Goal: Transaction & Acquisition: Download file/media

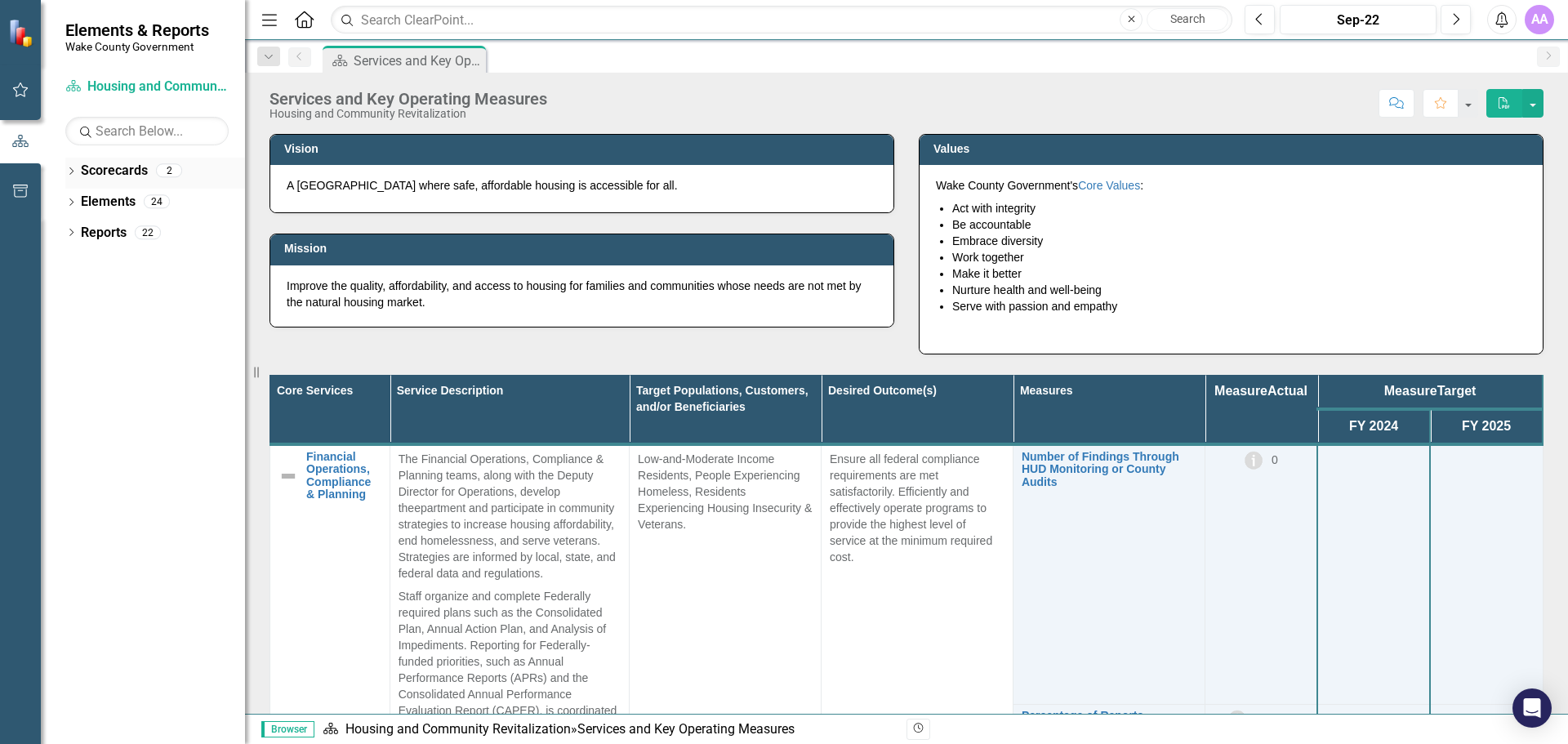
click at [125, 173] on link "Scorecards" at bounding box center [114, 171] width 67 height 19
click at [69, 173] on icon "Dropdown" at bounding box center [71, 173] width 12 height 9
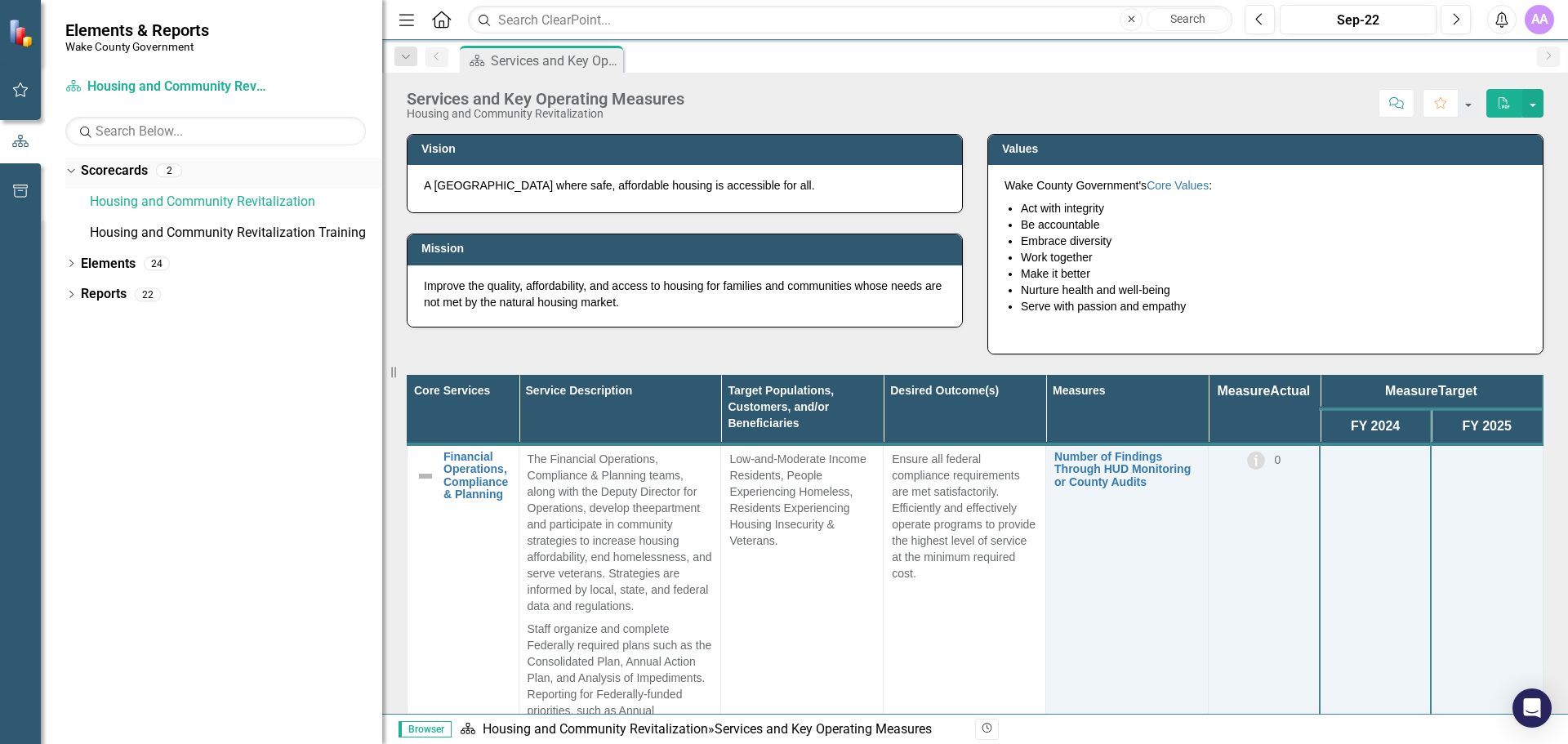
drag, startPoint x: 247, startPoint y: 176, endPoint x: 296, endPoint y: 187, distance: 50.2
click at [382, 181] on div "Resize" at bounding box center [388, 372] width 13 height 744
click at [193, 202] on link "Housing and Community Revitalization" at bounding box center [235, 202] width 291 height 19
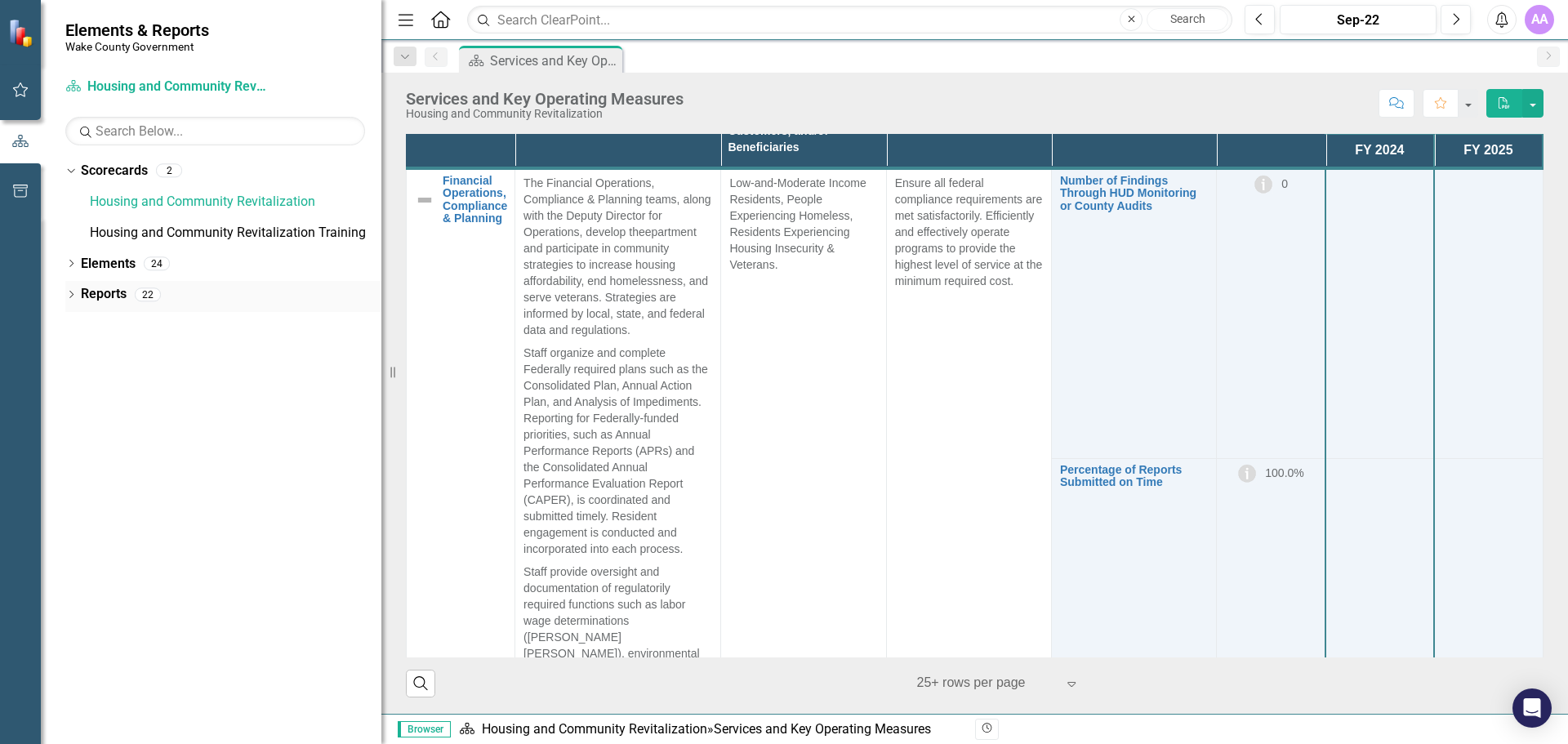
click at [72, 295] on icon "Dropdown" at bounding box center [71, 295] width 12 height 9
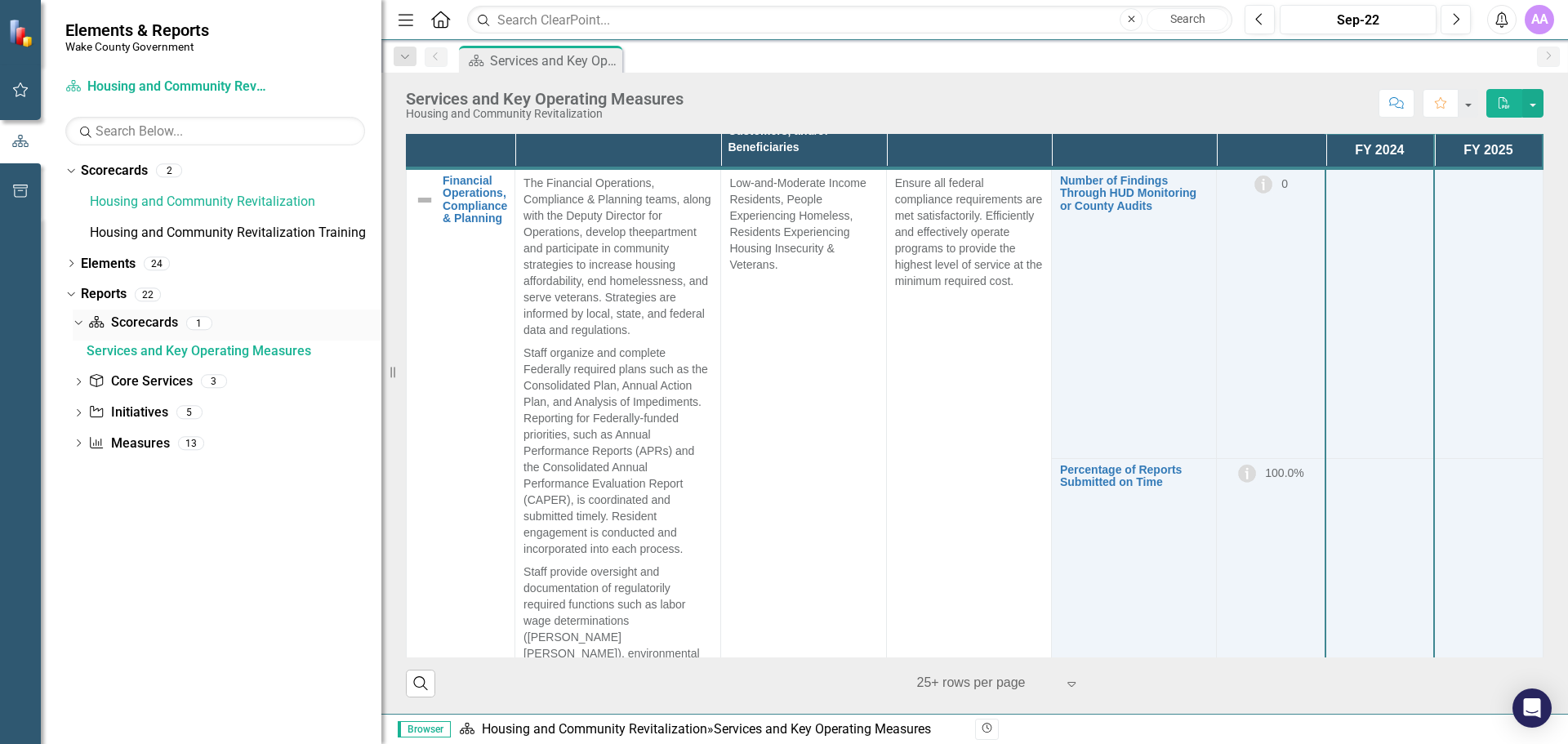
click at [142, 326] on link "Scorecard Scorecards" at bounding box center [133, 322] width 89 height 19
click at [111, 349] on div "Services and Key Operating Measures" at bounding box center [234, 350] width 295 height 15
click at [226, 349] on div "Services and Key Operating Measures" at bounding box center [234, 350] width 295 height 15
click at [227, 349] on div "Services and Key Operating Measures" at bounding box center [234, 350] width 295 height 15
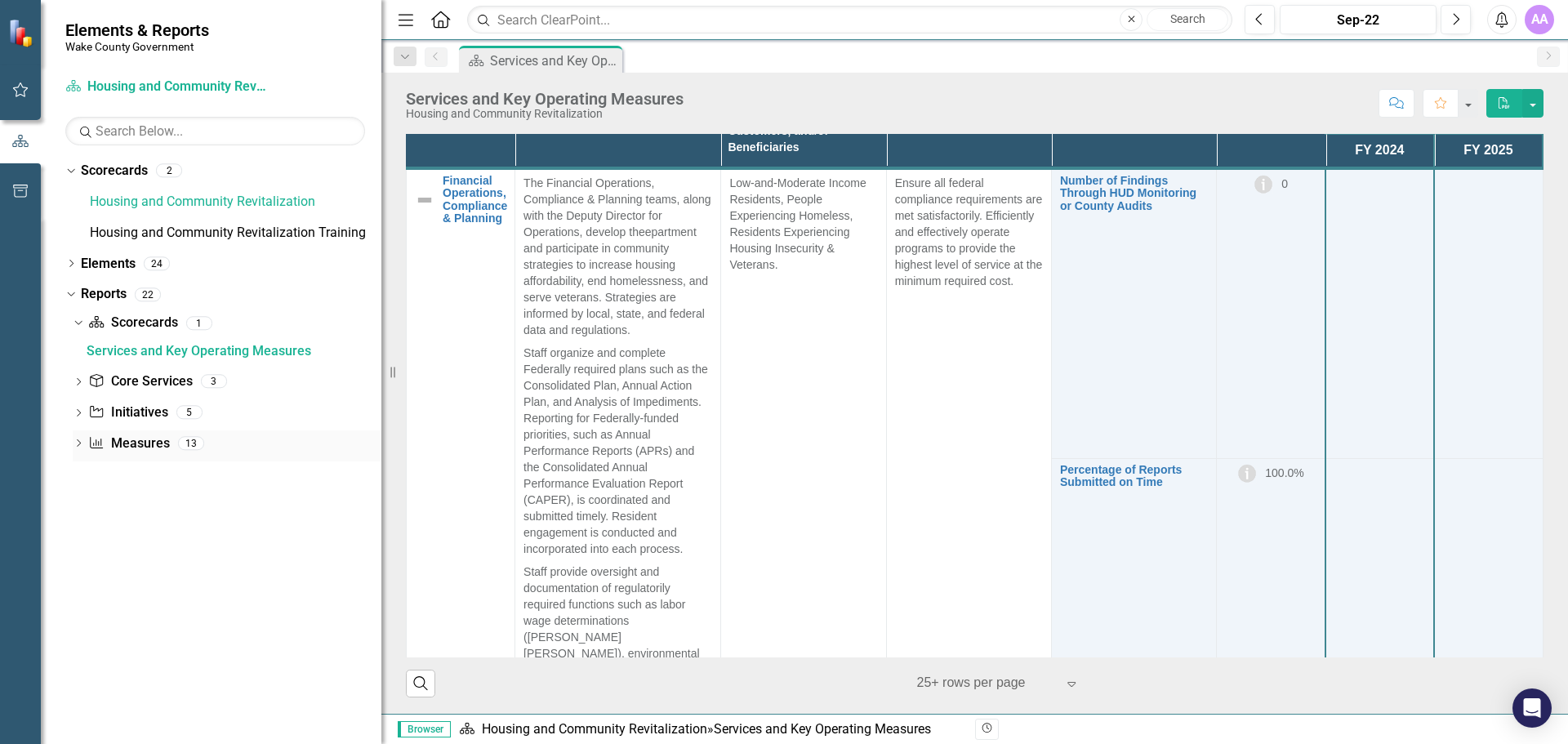
click at [77, 443] on icon "Dropdown" at bounding box center [78, 444] width 12 height 9
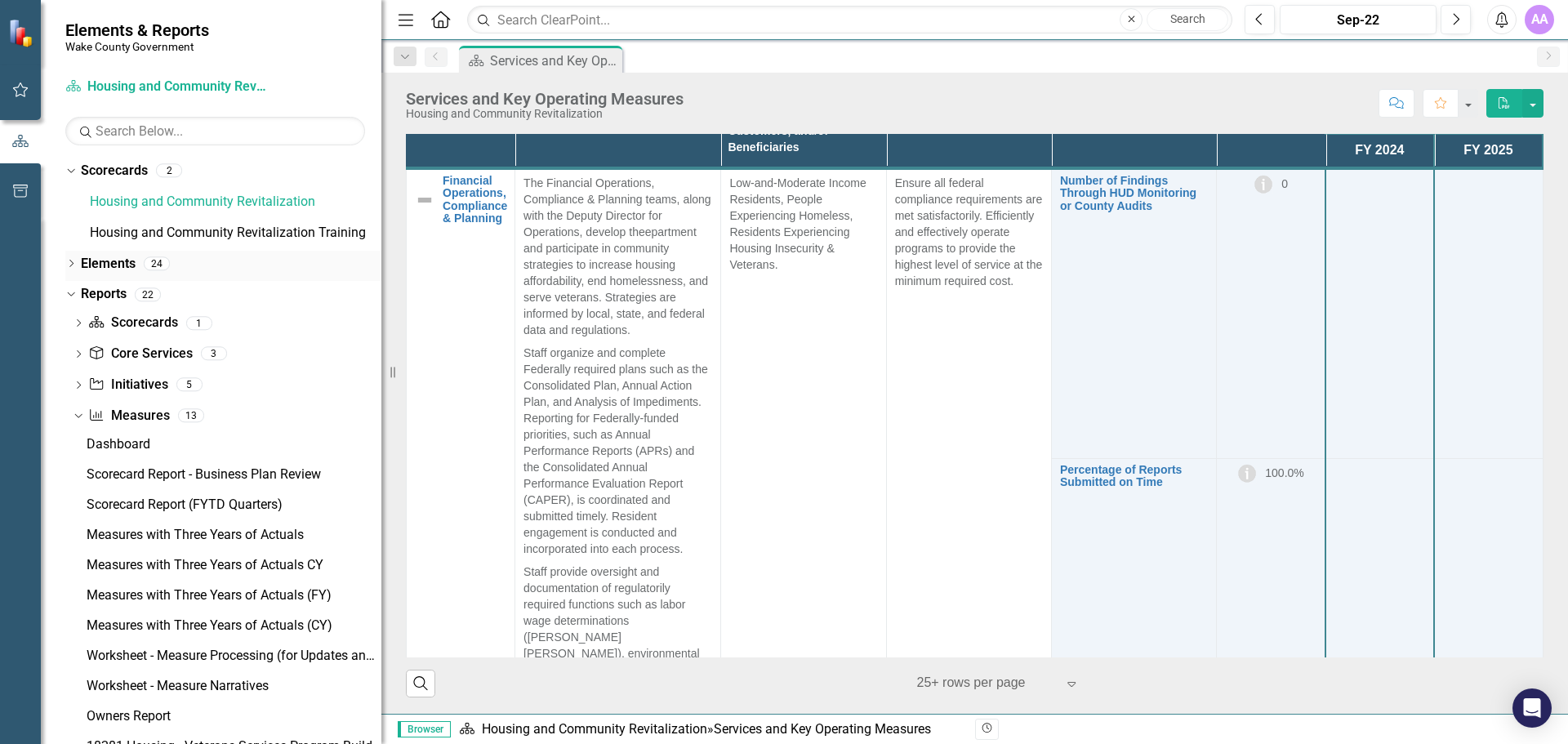
click at [69, 264] on icon "Dropdown" at bounding box center [71, 265] width 12 height 9
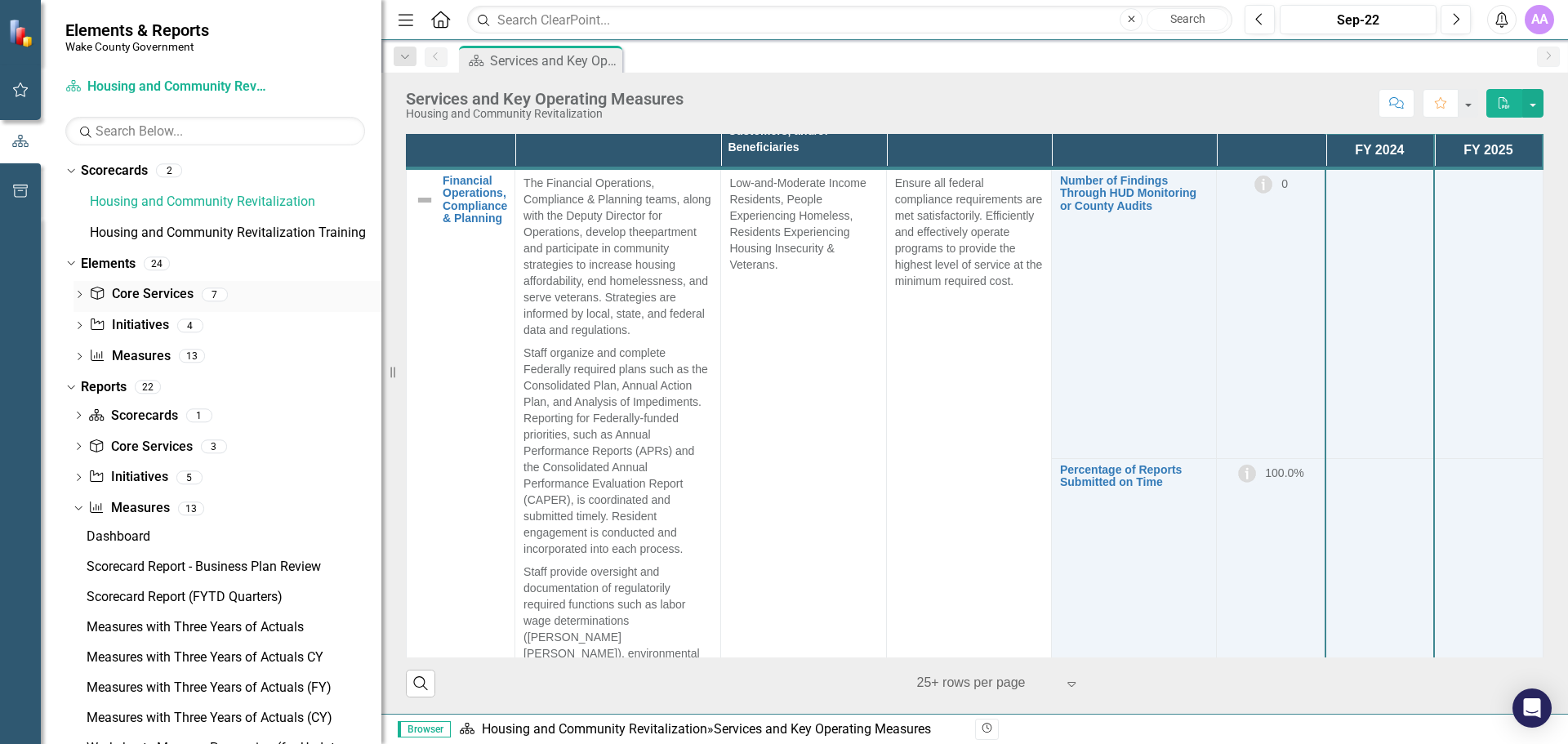
click at [78, 296] on icon "Dropdown" at bounding box center [79, 295] width 12 height 9
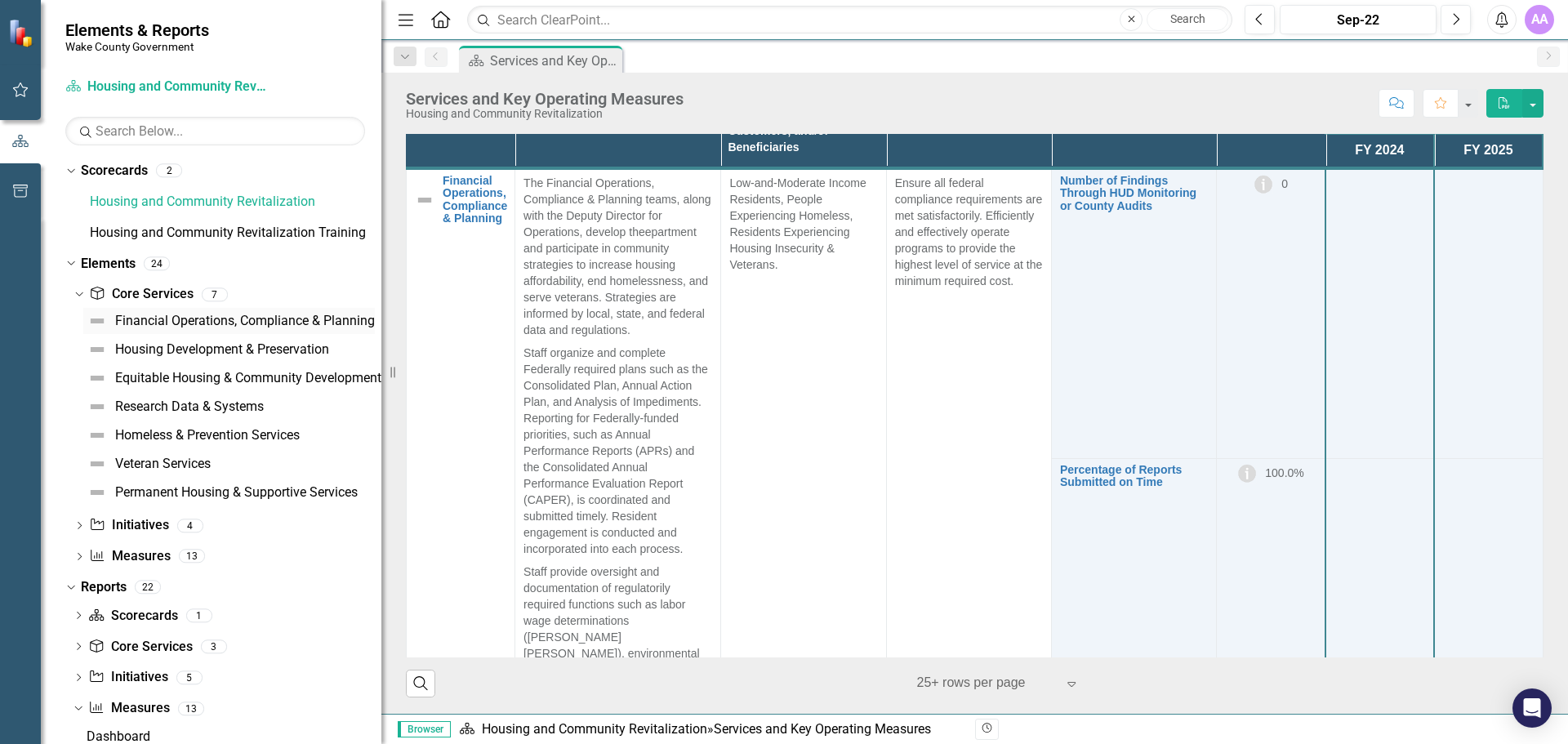
click at [196, 322] on div "Financial Operations, Compliance & Planning" at bounding box center [244, 320] width 259 height 15
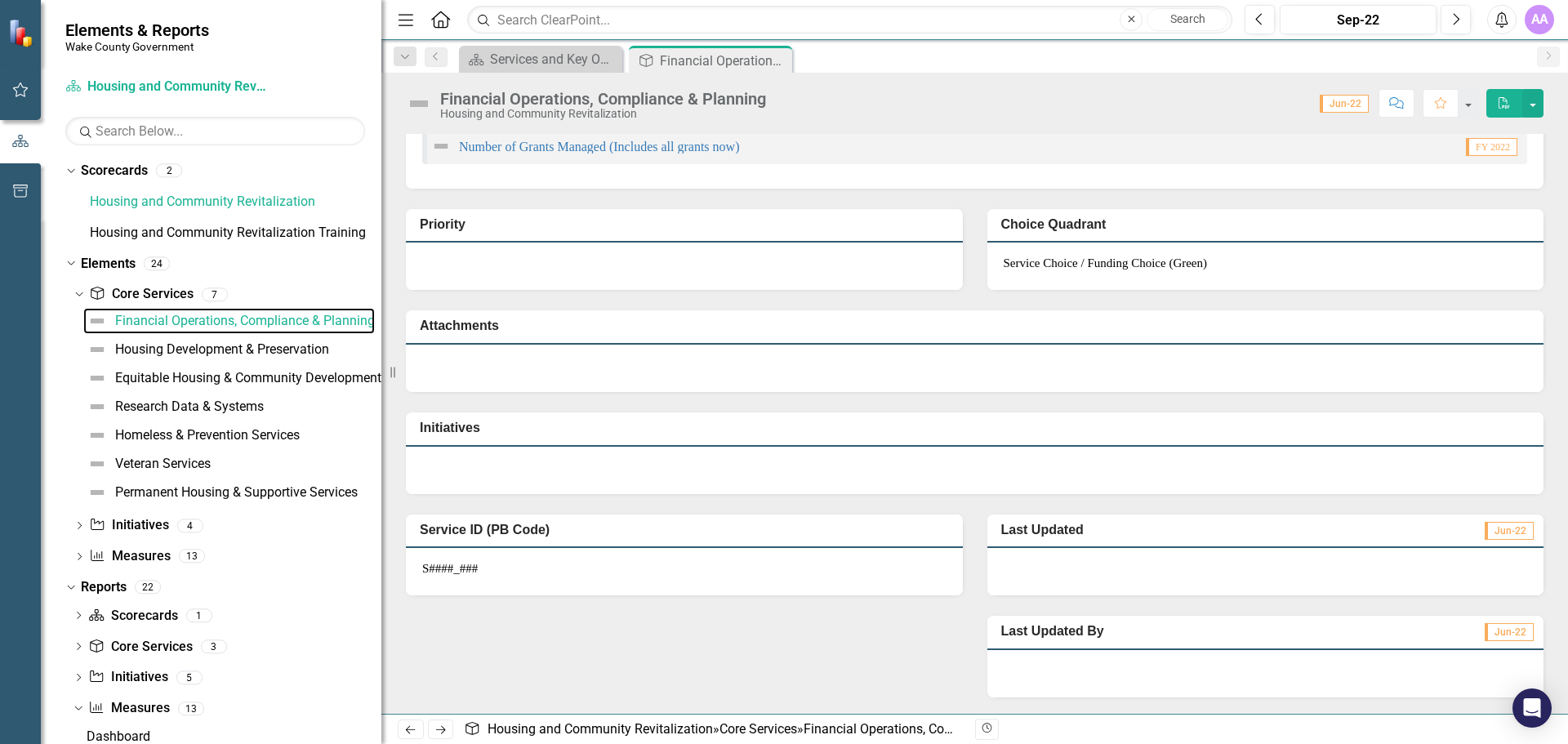
scroll to position [637, 0]
click at [77, 529] on icon "Dropdown" at bounding box center [79, 527] width 12 height 9
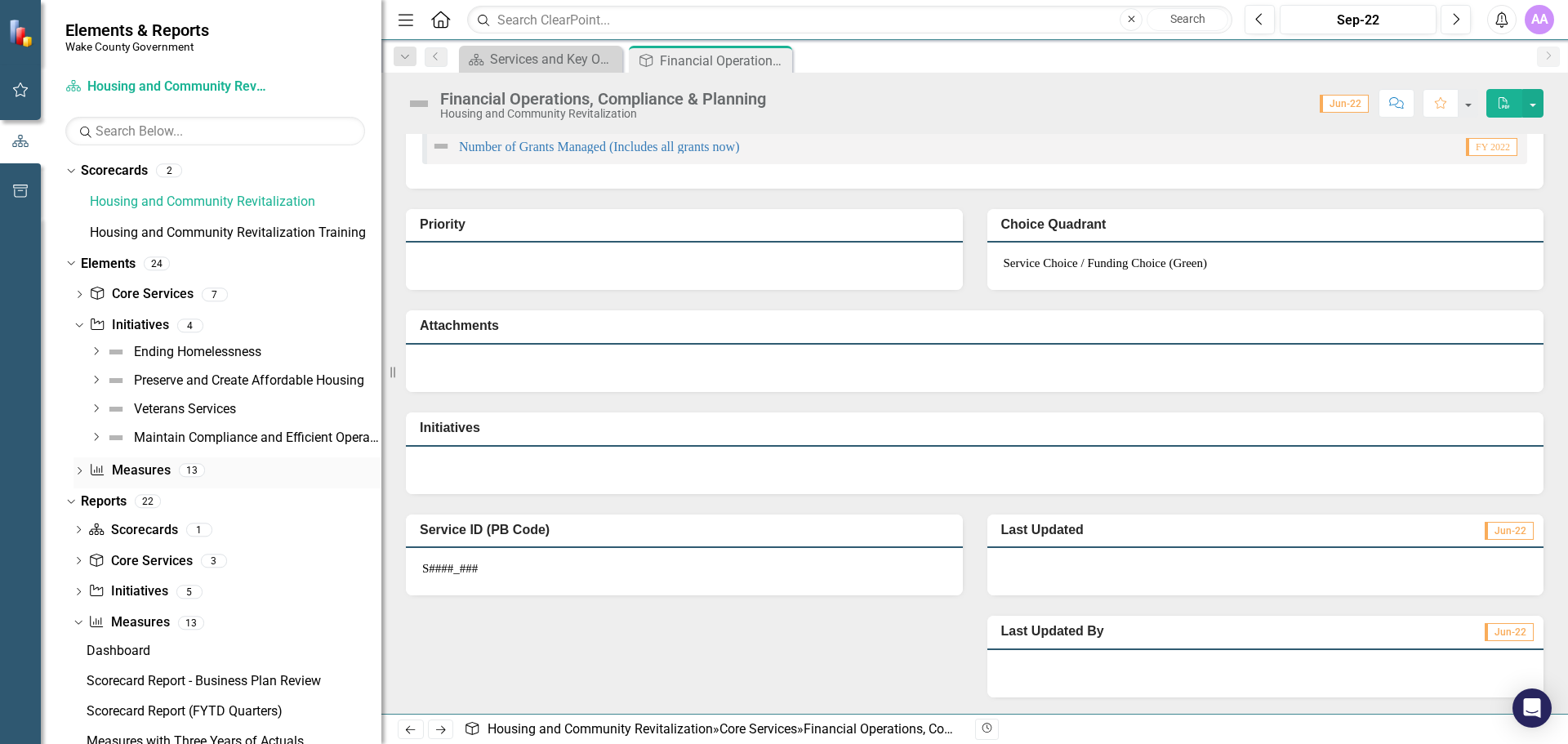
click at [81, 472] on icon "Dropdown" at bounding box center [79, 472] width 12 height 9
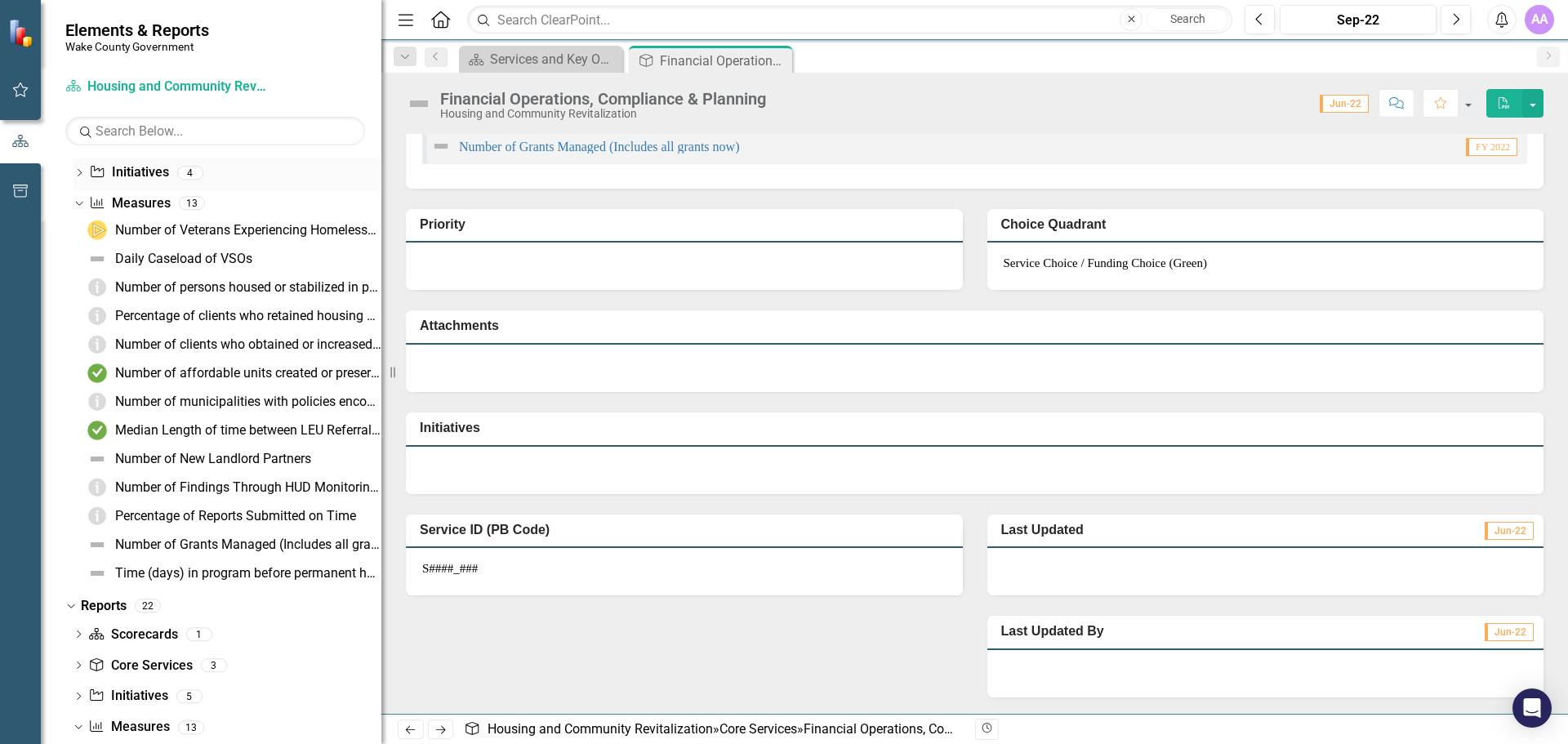
scroll to position [164, 0]
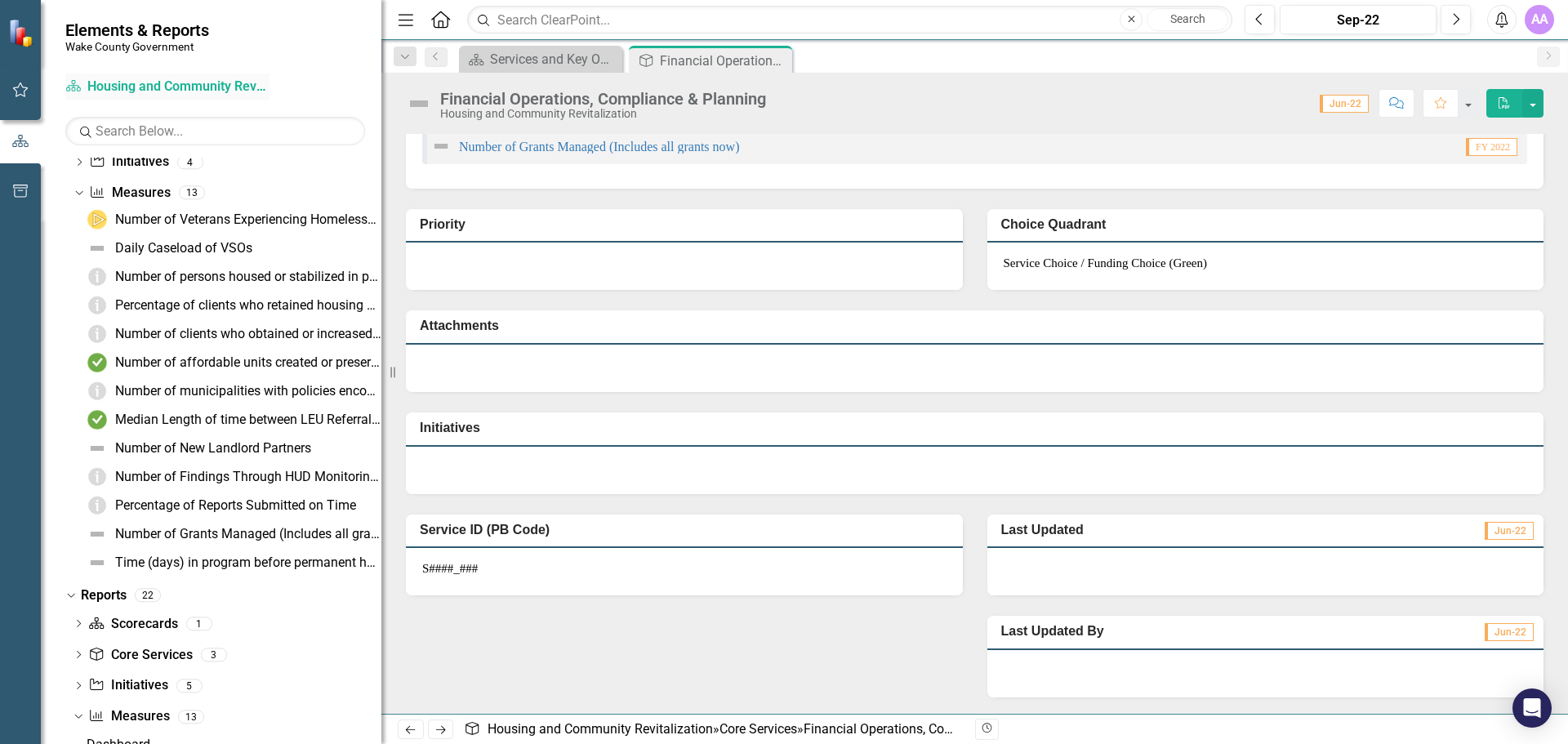
click at [182, 84] on link "Scorecard Housing and Community Revitalization" at bounding box center [167, 87] width 204 height 19
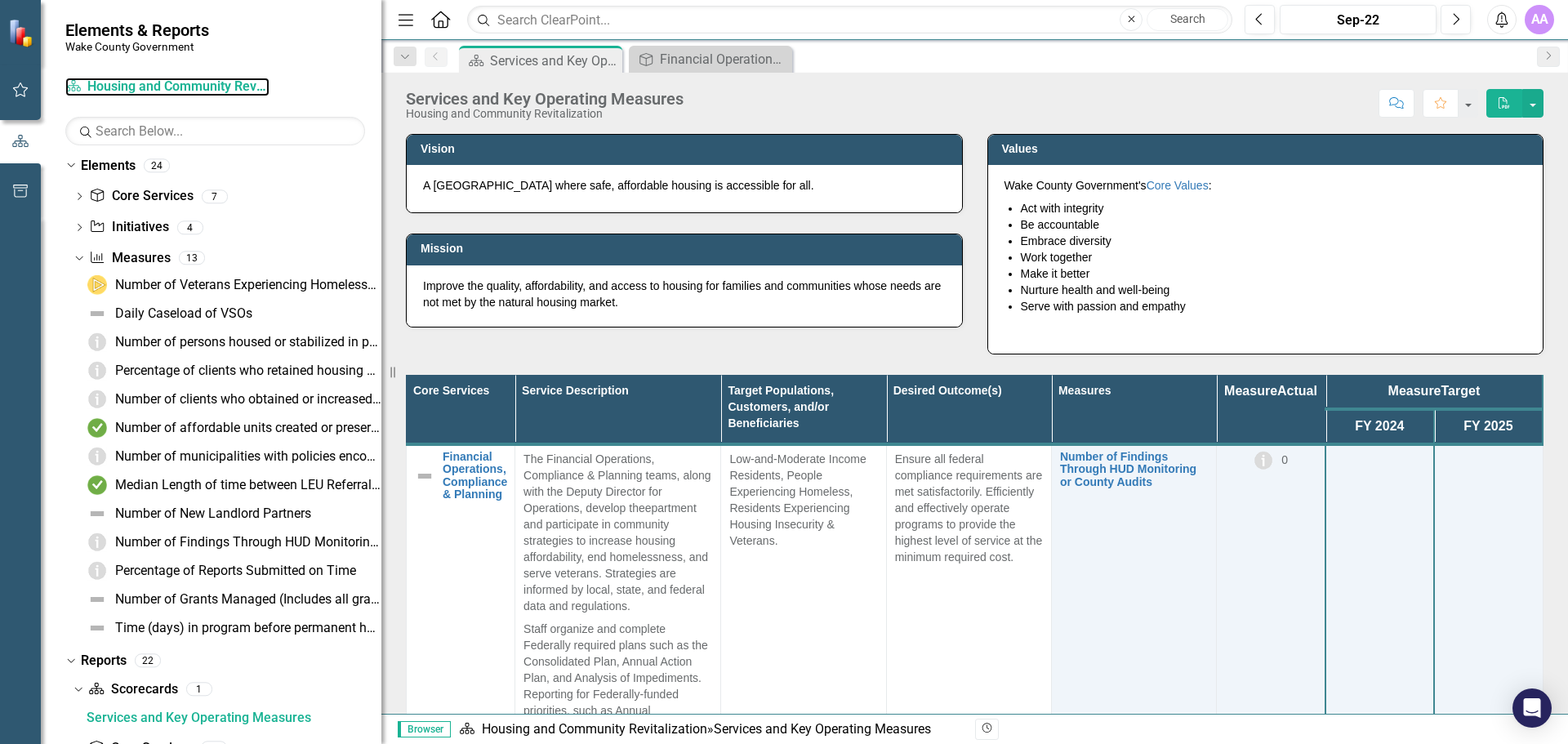
scroll to position [85, 0]
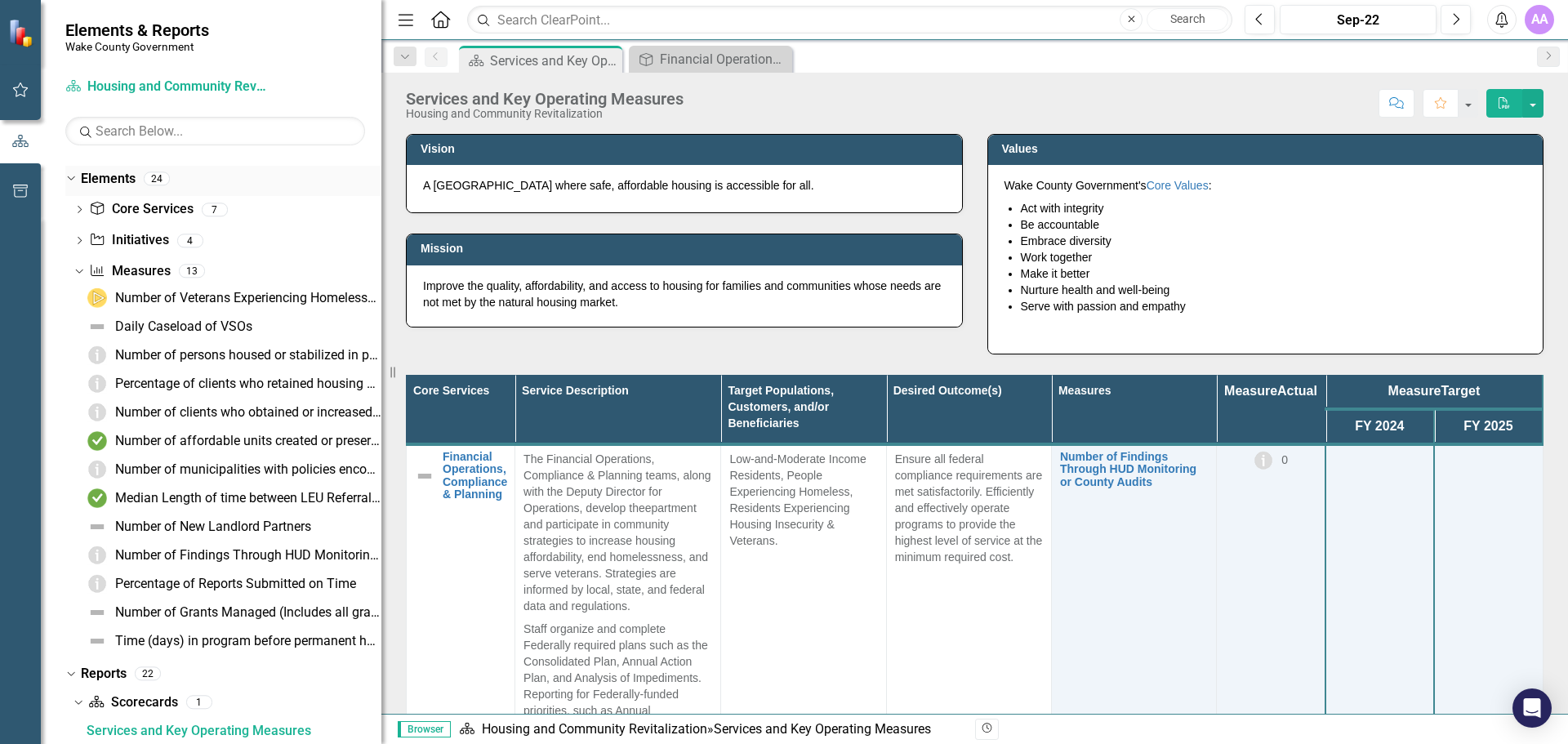
click at [102, 180] on link "Elements" at bounding box center [108, 179] width 55 height 19
click at [74, 185] on div "Dropdown" at bounding box center [71, 180] width 12 height 8
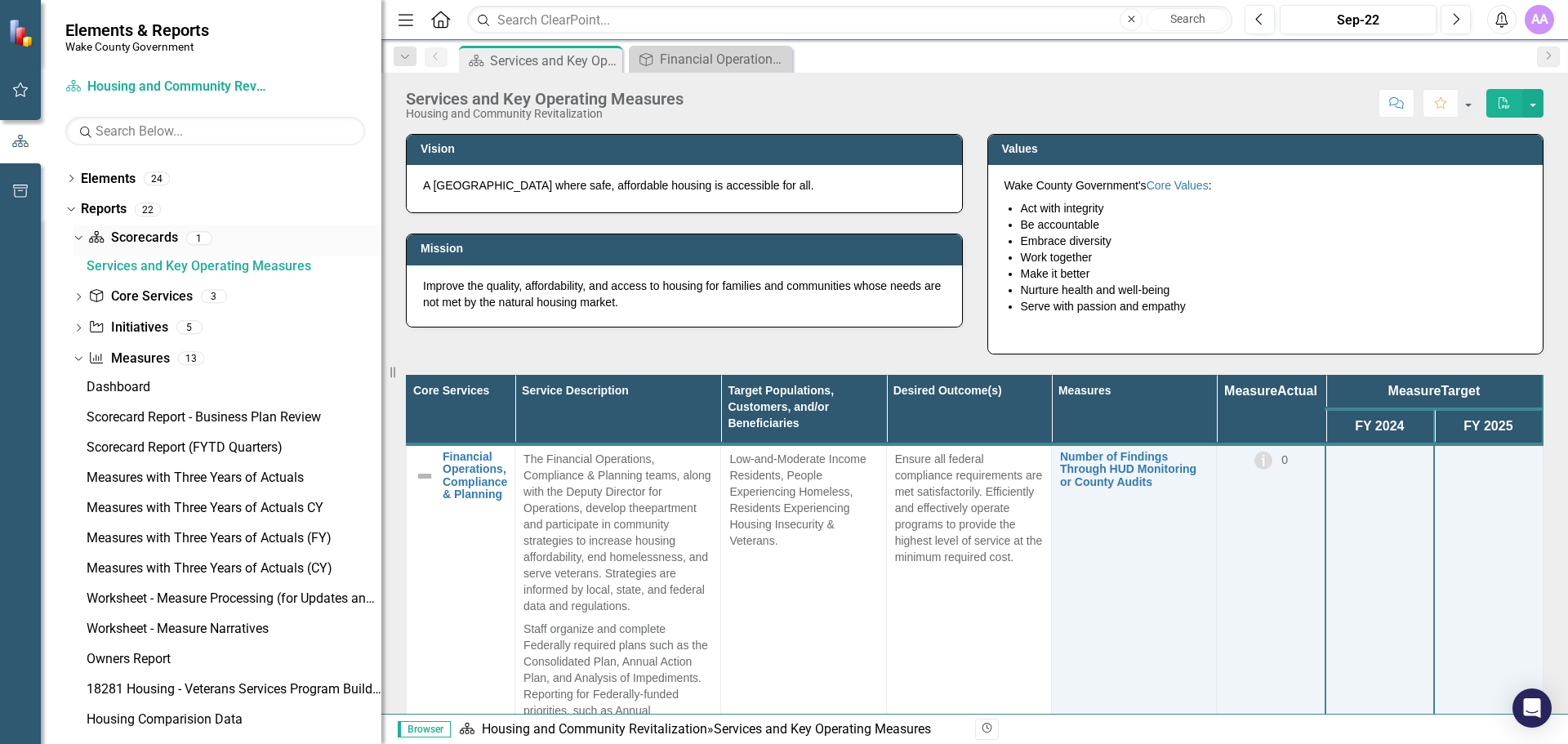
click at [144, 247] on link "Scorecard Scorecards" at bounding box center [133, 237] width 89 height 19
click at [123, 269] on div "Services and Key Operating Measures" at bounding box center [234, 266] width 295 height 15
click at [712, 59] on div "Financial Operations, Compliance & Planning" at bounding box center [714, 58] width 108 height 20
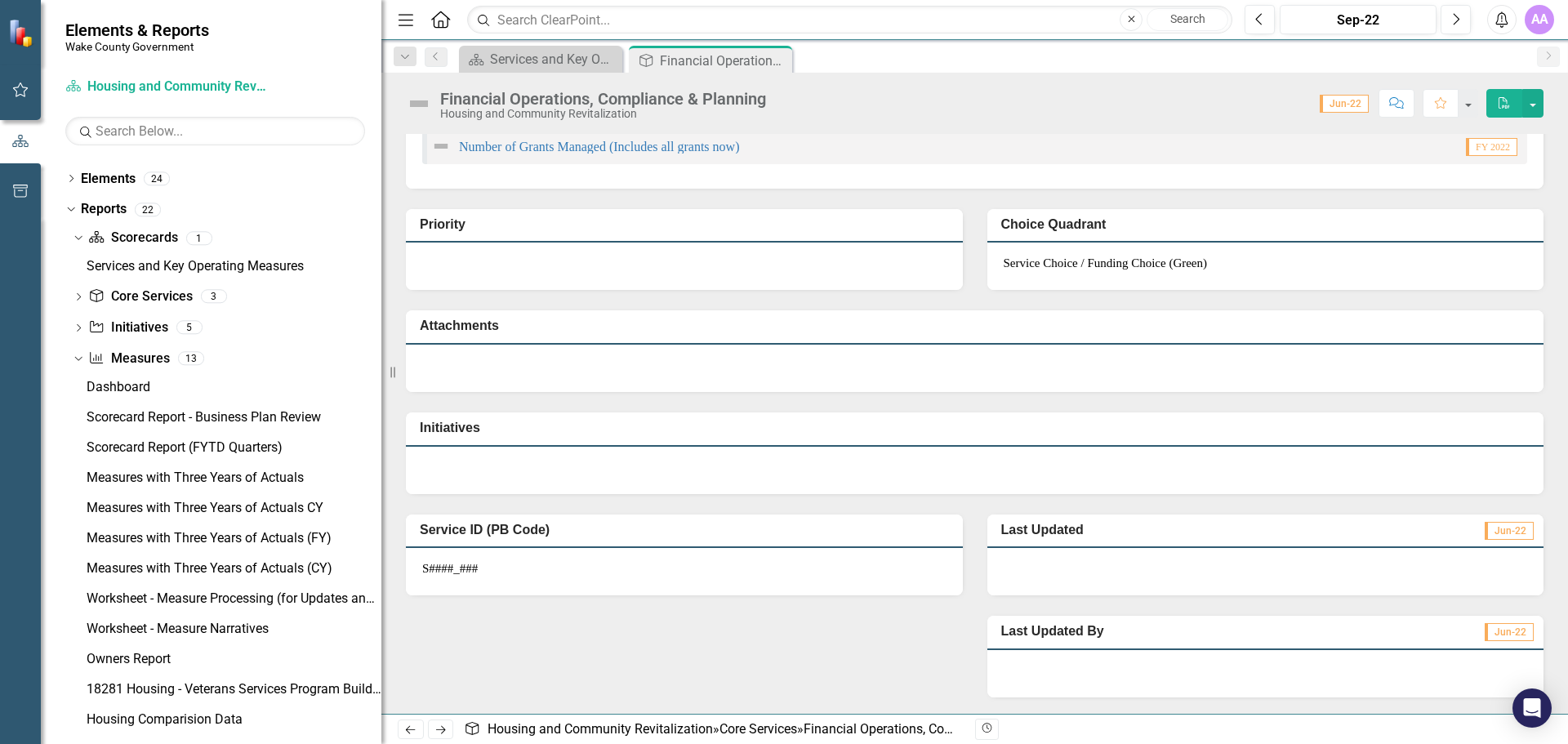
scroll to position [637, 0]
click at [717, 65] on div "Financial Operations, Compliance & Planning" at bounding box center [703, 60] width 88 height 20
click at [0, 0] on icon "Close" at bounding box center [0, 0] width 0 height 0
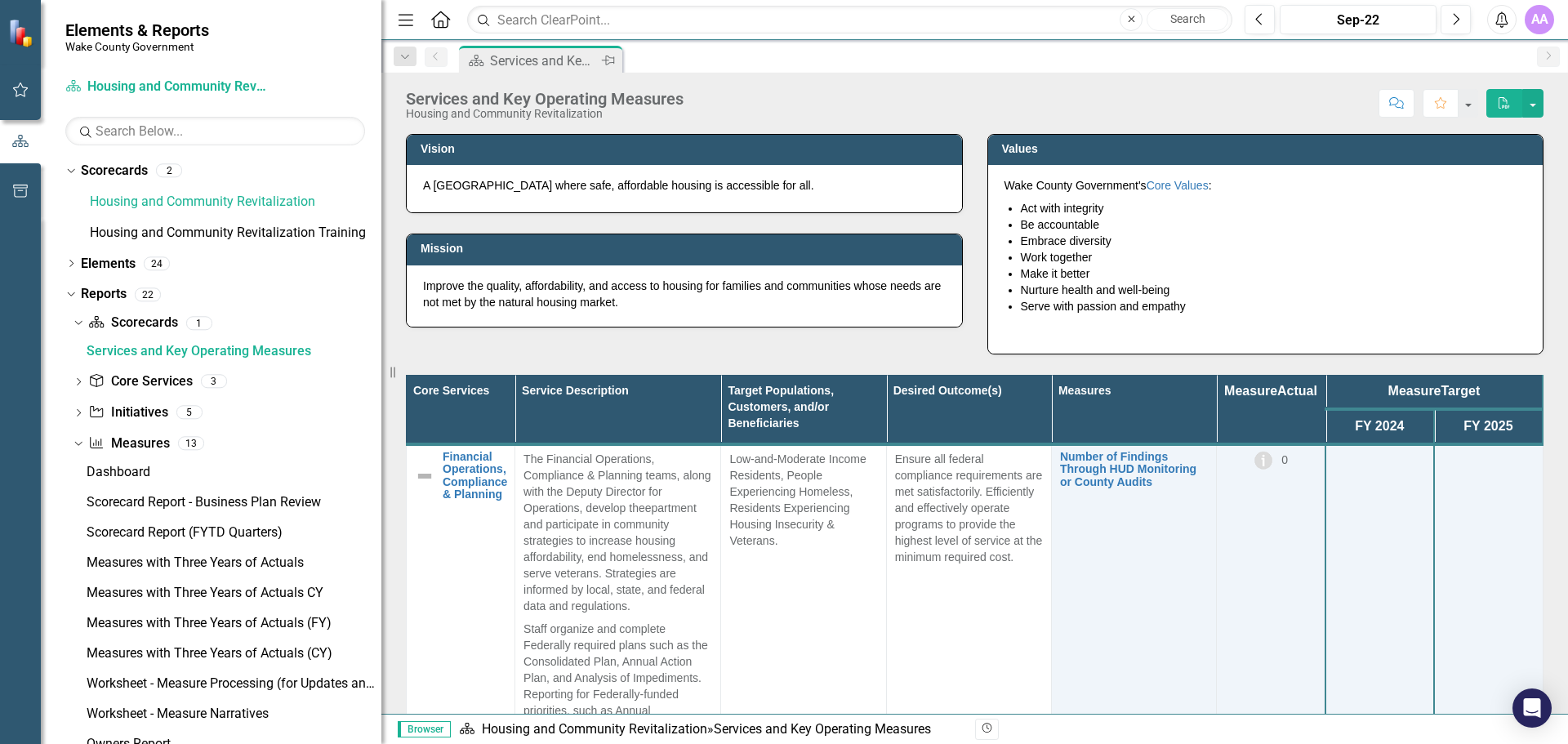
click at [539, 59] on div "Services and Key Operating Measures" at bounding box center [544, 60] width 108 height 20
click at [1501, 104] on icon "PDF" at bounding box center [1503, 103] width 15 height 12
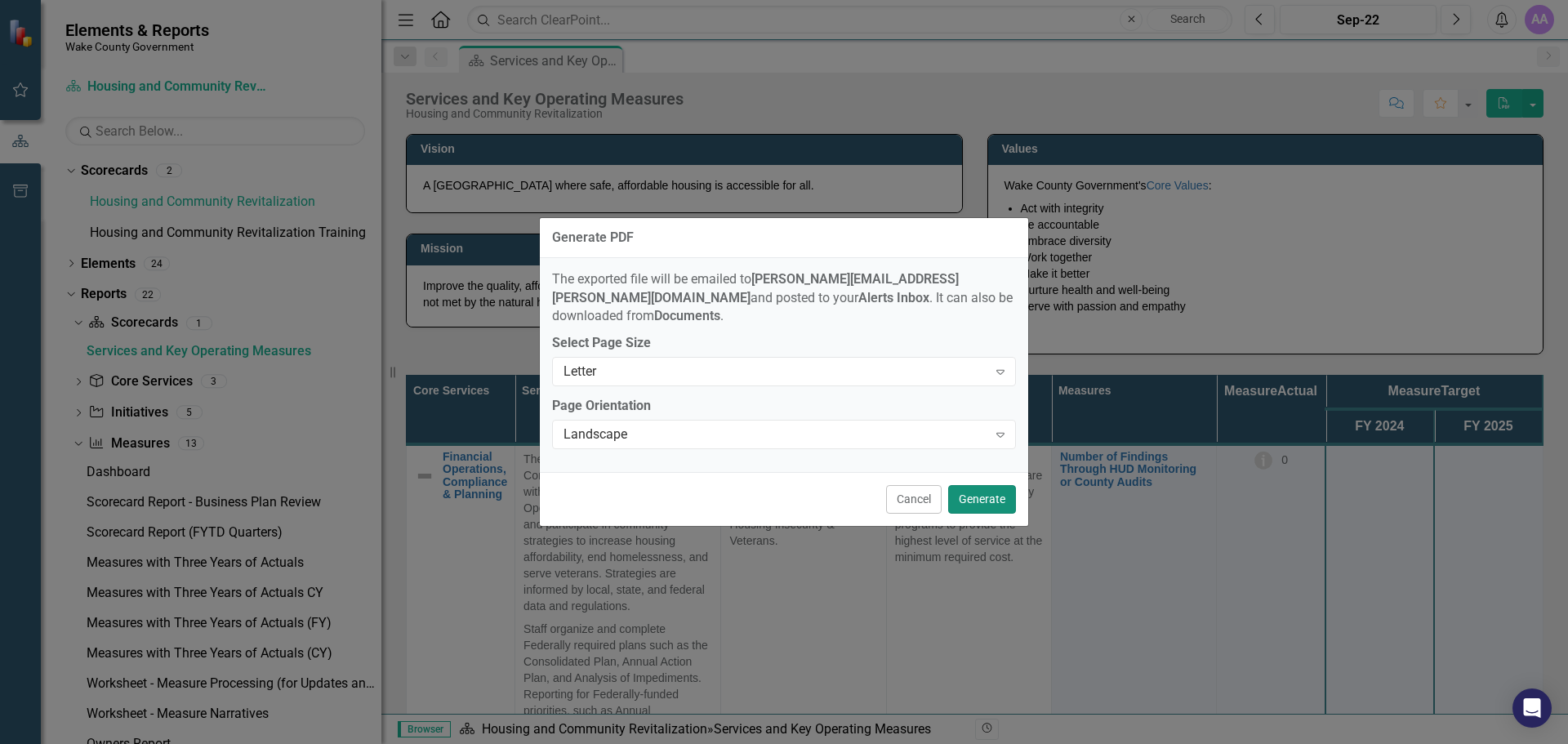
click at [987, 487] on button "Generate" at bounding box center [981, 499] width 68 height 28
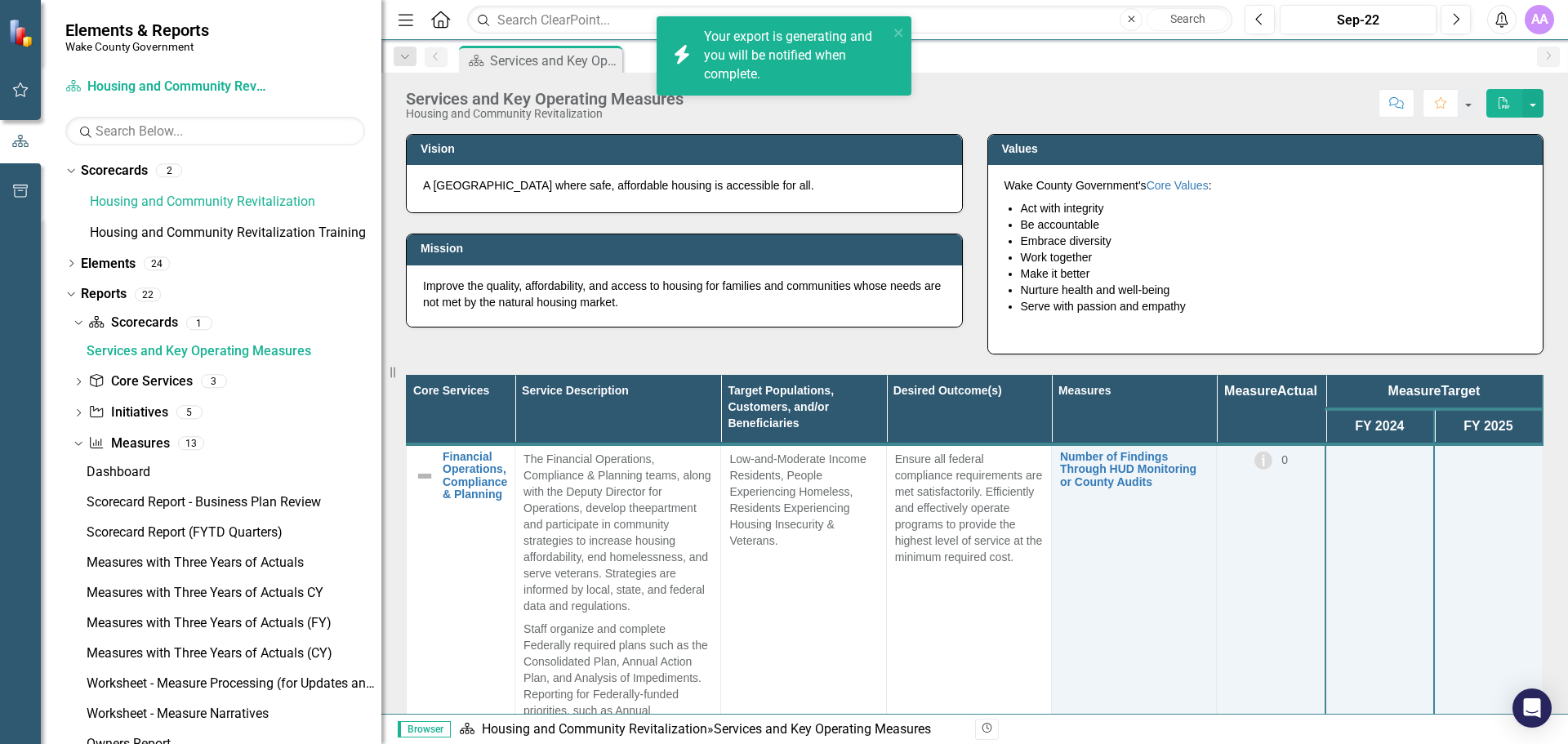
click at [792, 54] on div "Your export is generating and you will be notified when complete." at bounding box center [796, 56] width 185 height 57
click at [832, 42] on span "Your export "Services and Key Operating Measures" is complete. Click here to do…" at bounding box center [794, 65] width 181 height 73
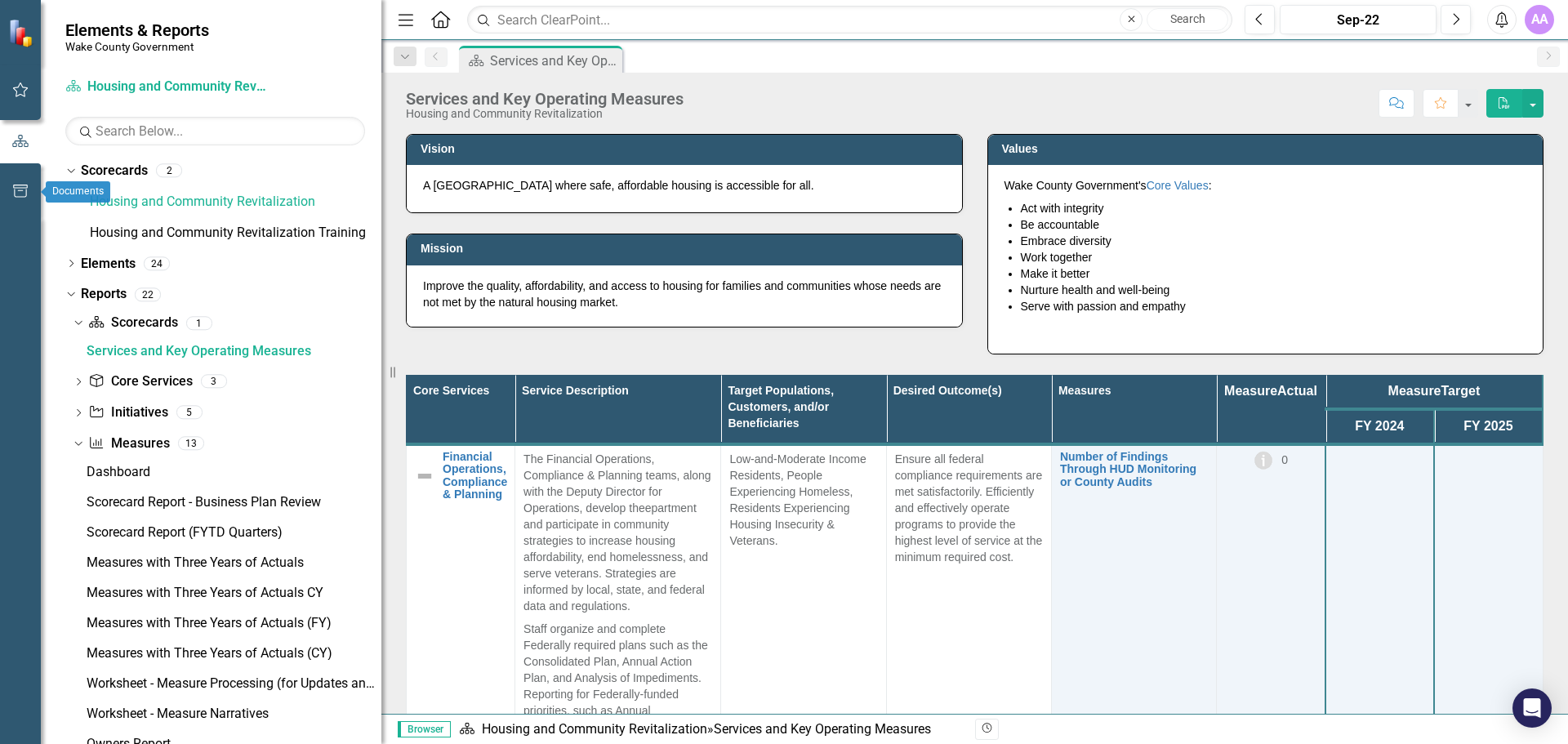
click at [21, 191] on icon "button" at bounding box center [20, 191] width 15 height 13
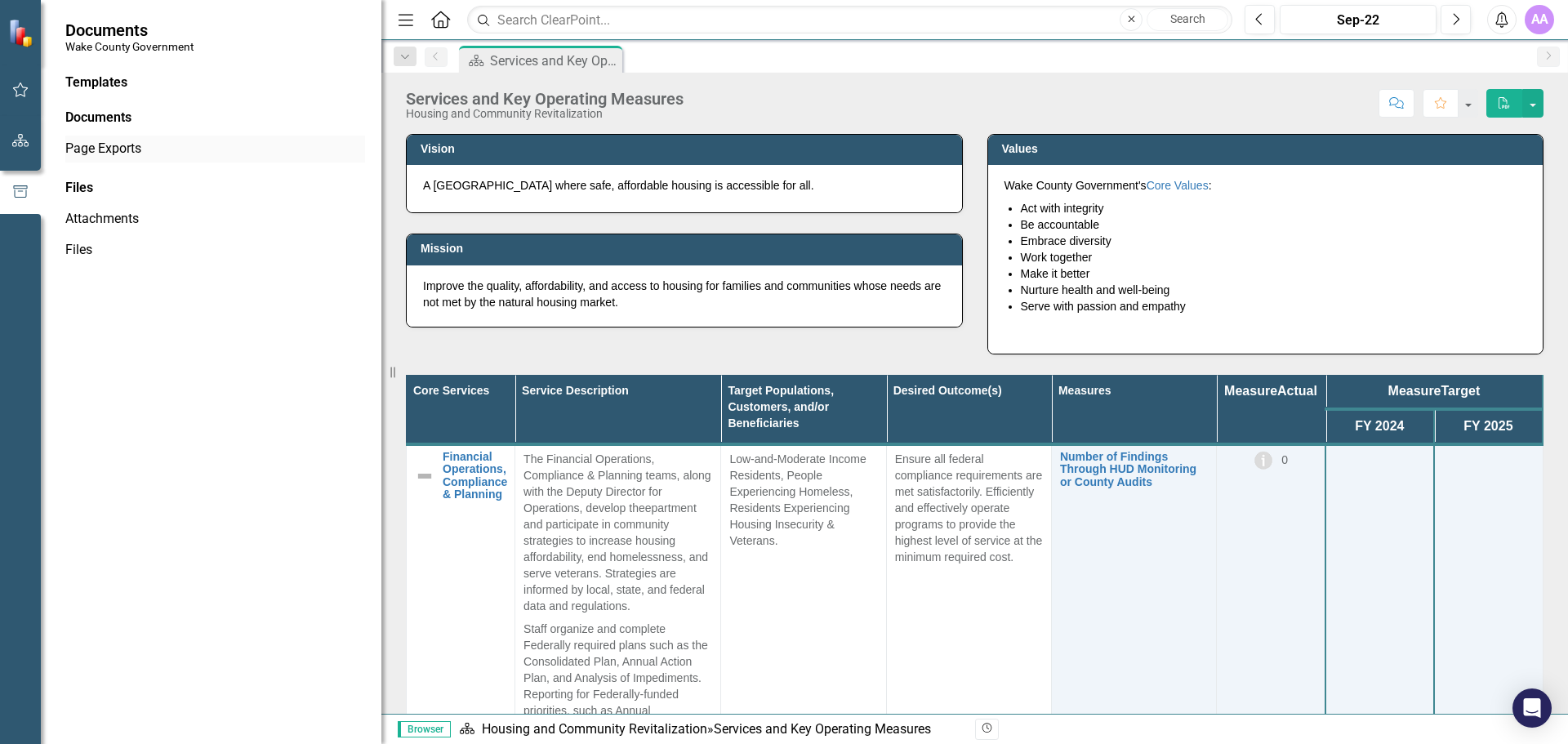
click at [100, 142] on link "Page Exports" at bounding box center [215, 149] width 300 height 19
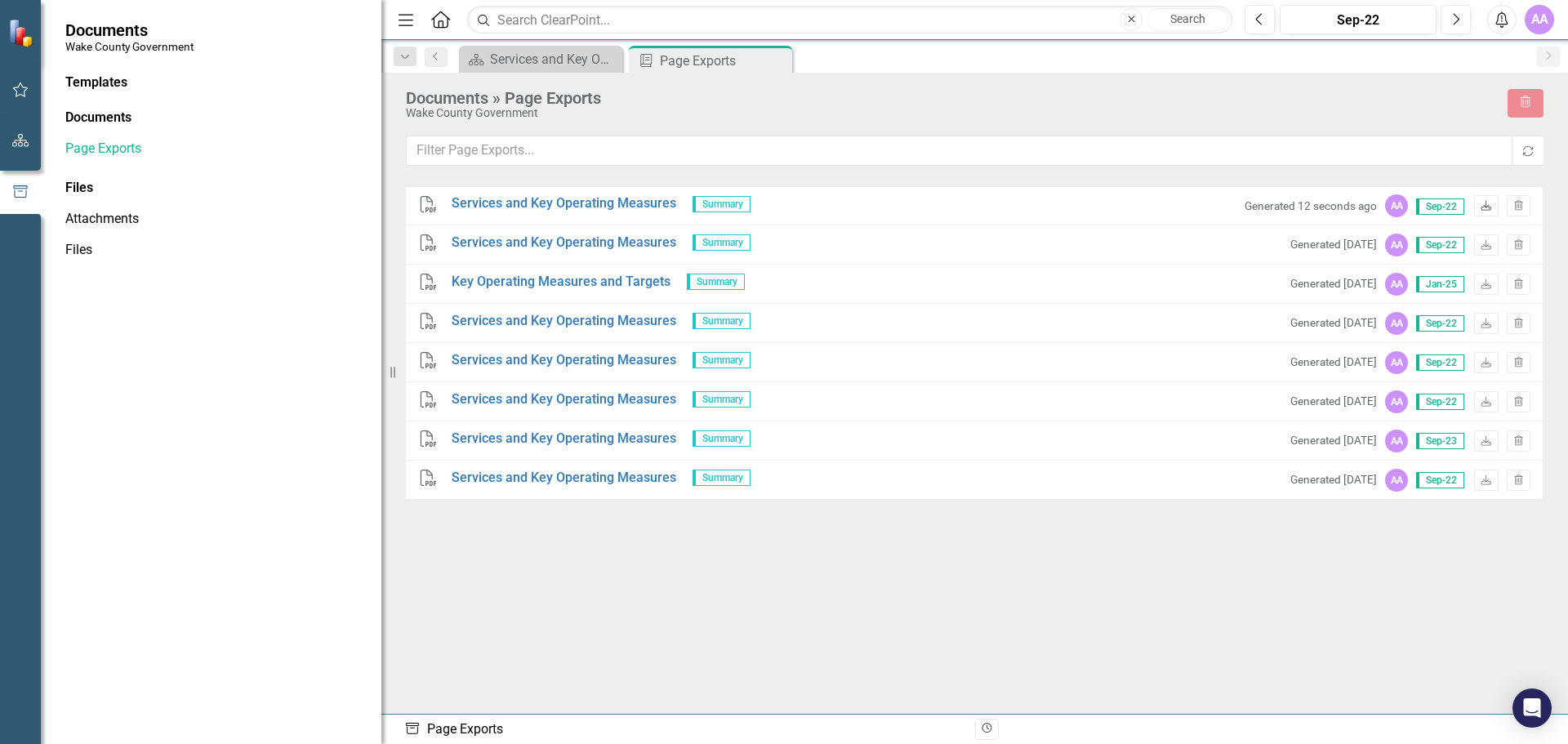
click at [1486, 211] on icon "Download" at bounding box center [1486, 206] width 12 height 10
click at [1484, 289] on icon "Download" at bounding box center [1486, 285] width 12 height 10
click at [27, 144] on icon "button" at bounding box center [20, 140] width 17 height 13
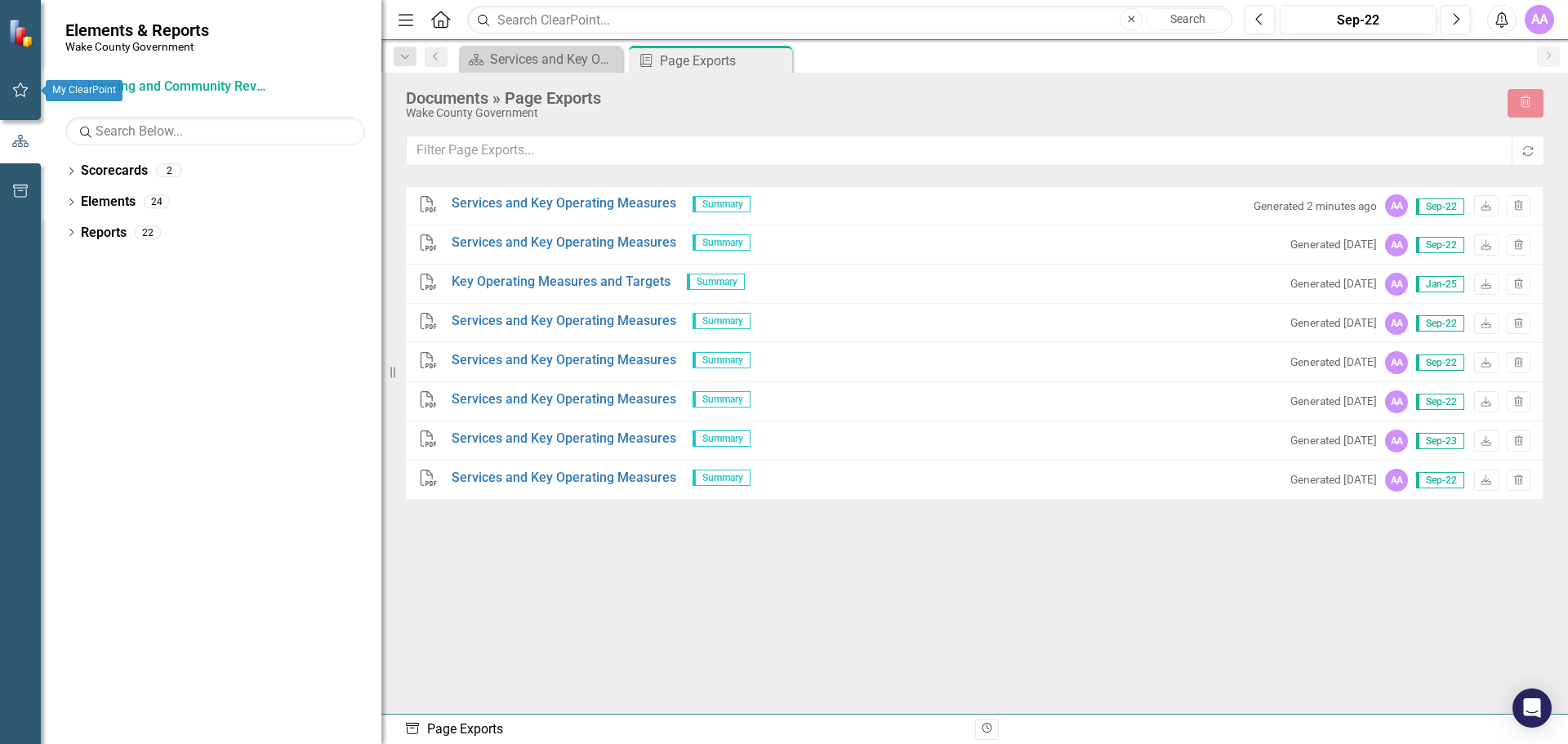
click at [19, 87] on icon "button" at bounding box center [21, 89] width 16 height 15
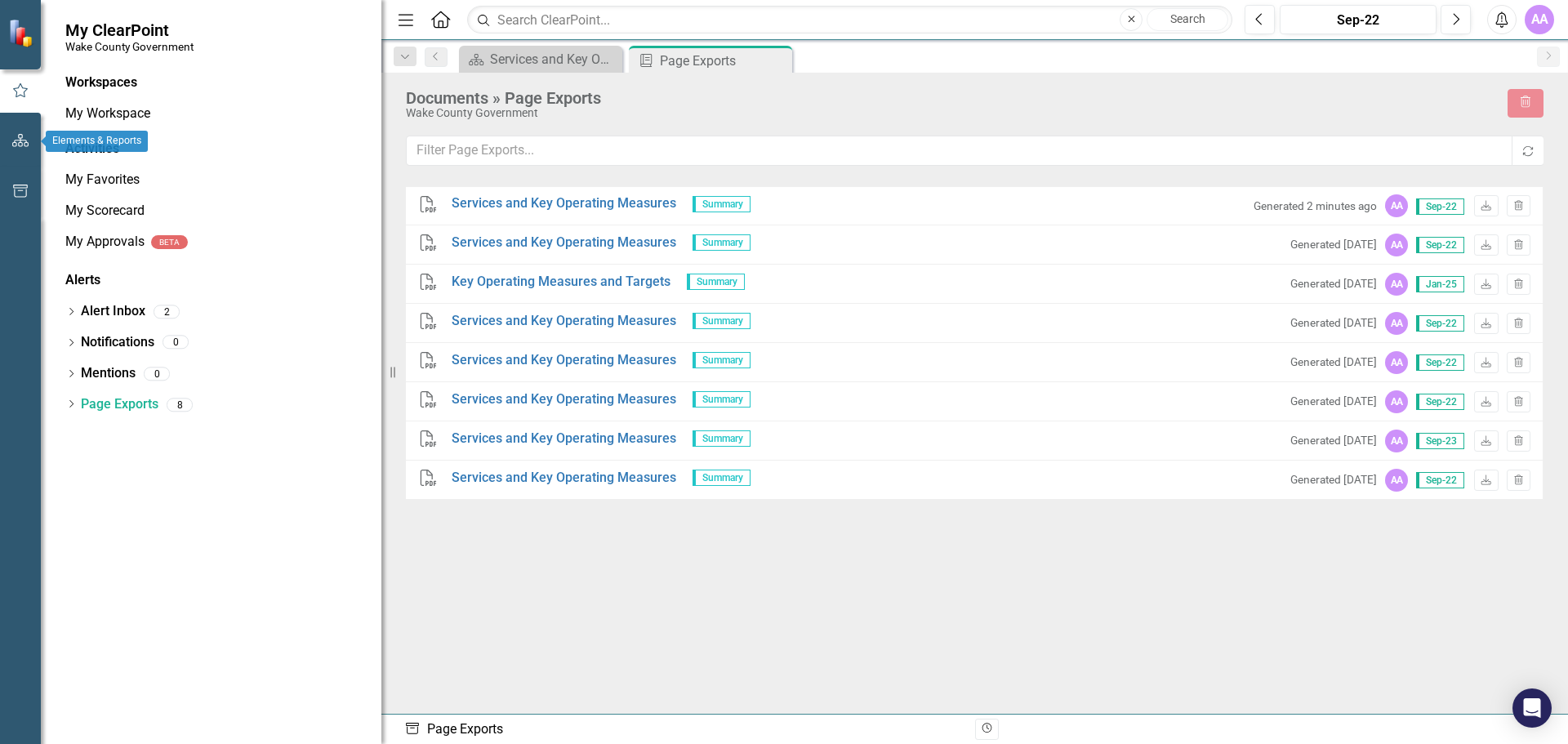
click at [24, 142] on icon "button" at bounding box center [20, 140] width 17 height 13
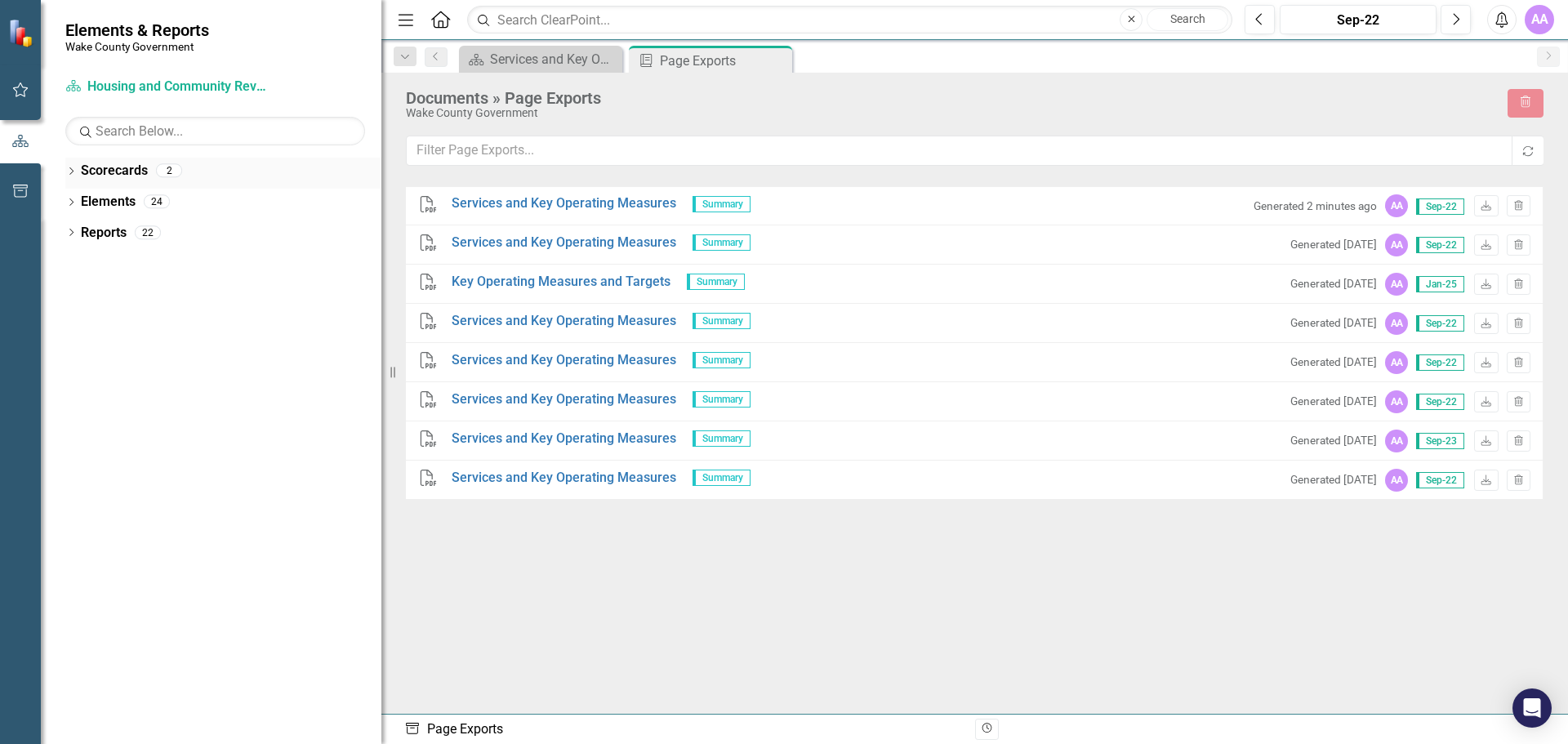
click at [71, 178] on div "Dropdown" at bounding box center [71, 173] width 12 height 14
click at [72, 265] on icon "Dropdown" at bounding box center [71, 265] width 12 height 9
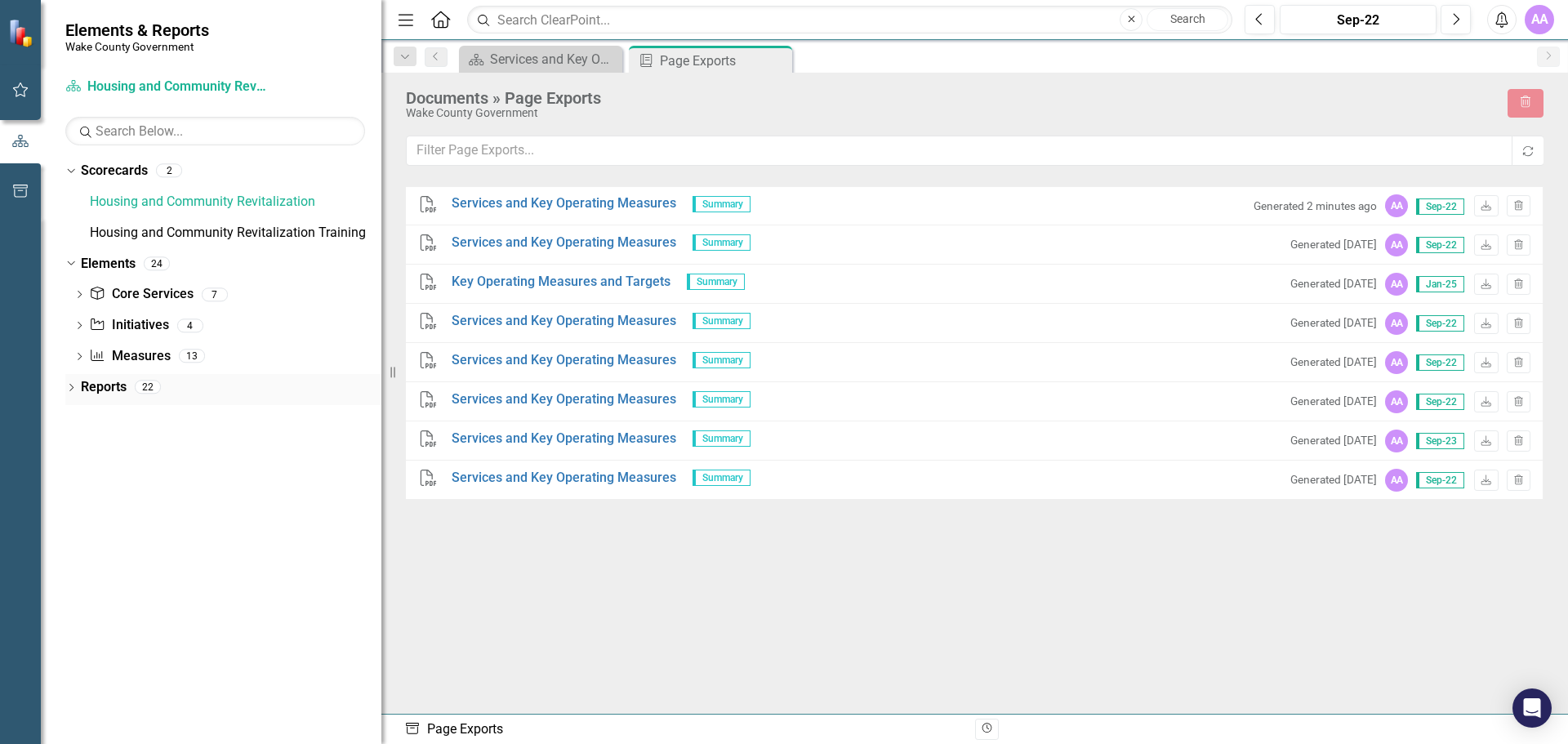
click at [71, 383] on div "Dropdown" at bounding box center [71, 389] width 12 height 14
click at [76, 510] on icon "Dropdown" at bounding box center [78, 510] width 12 height 9
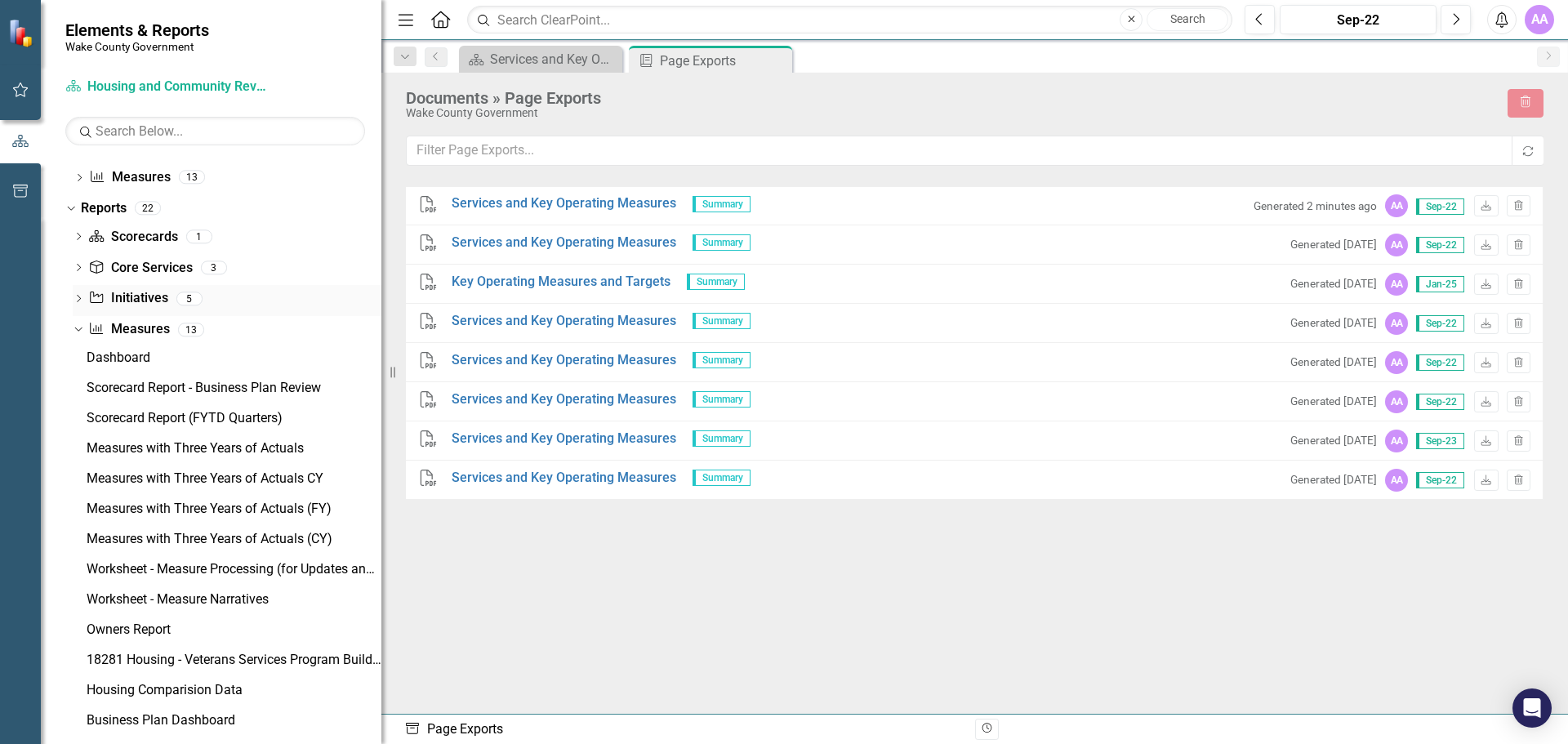
scroll to position [196, 0]
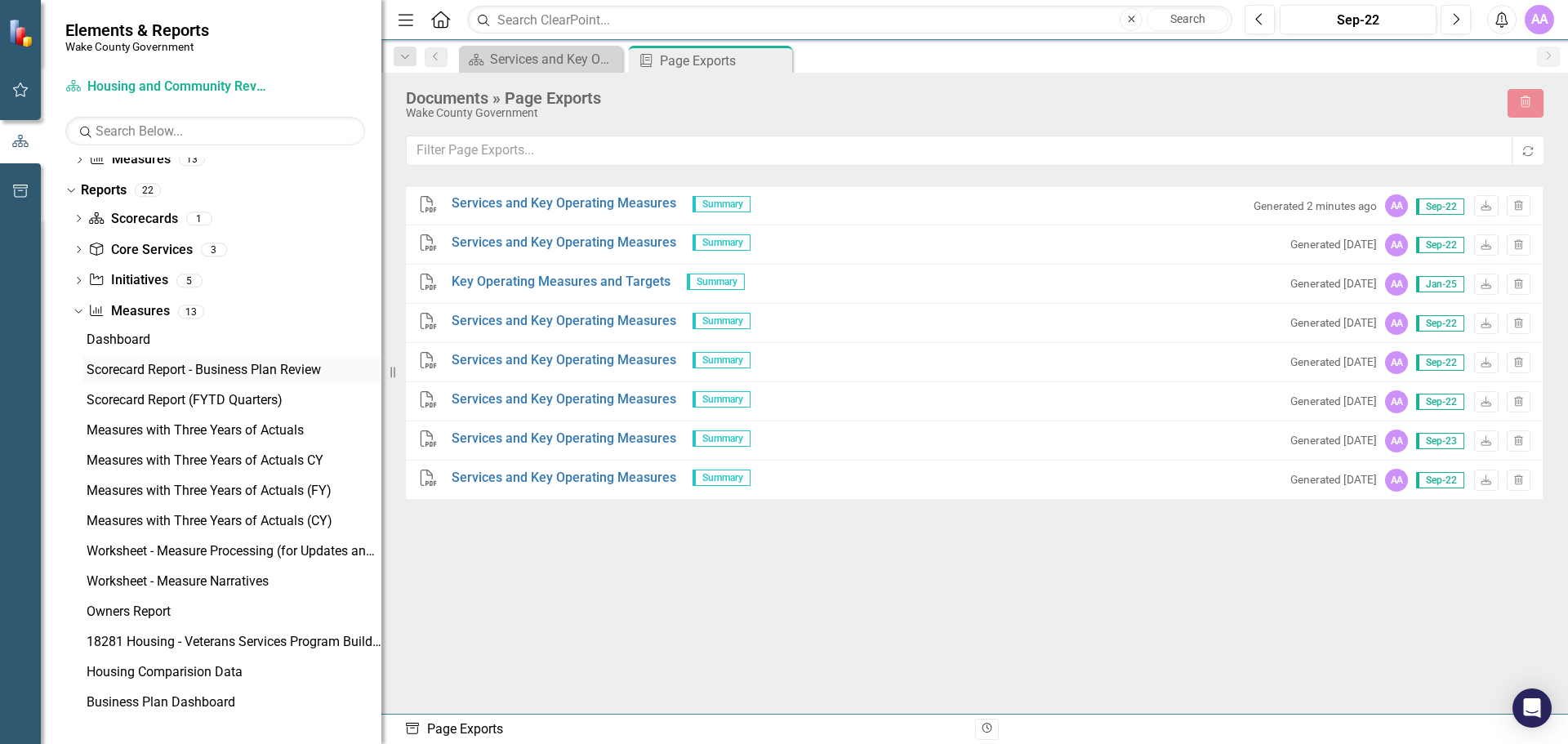
click at [217, 372] on div "Scorecard Report - Business Plan Review" at bounding box center [234, 370] width 295 height 15
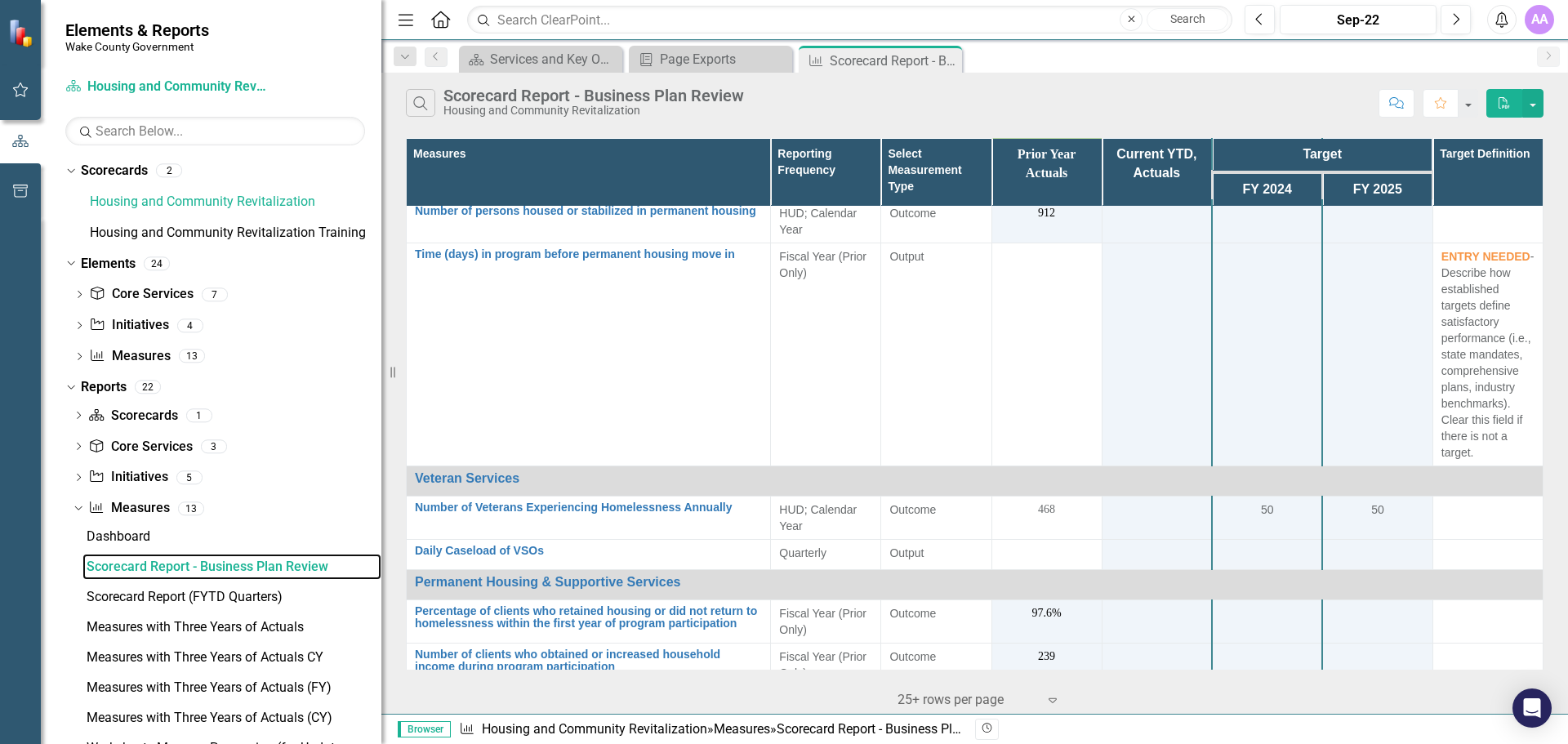
scroll to position [424, 0]
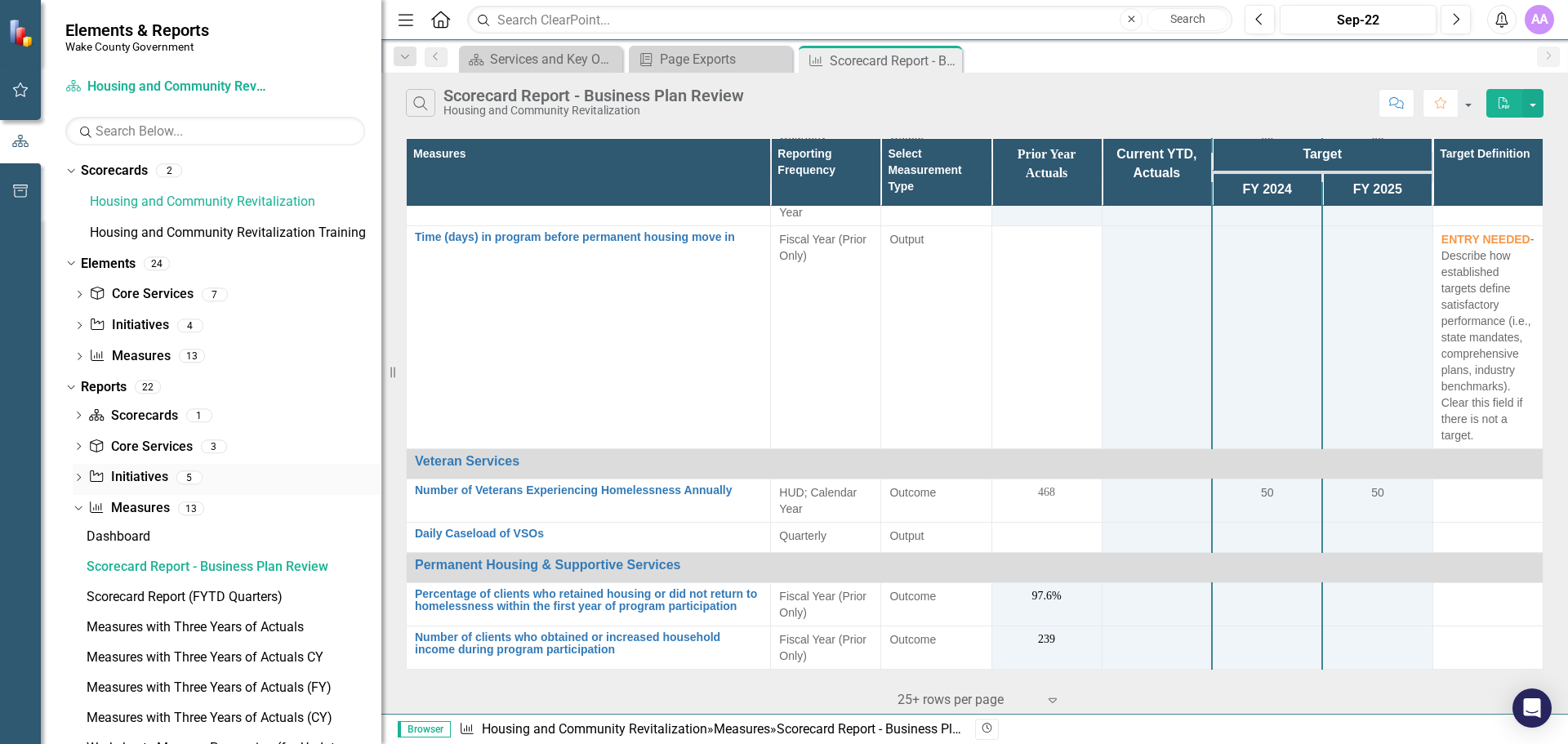
click at [81, 477] on icon "Dropdown" at bounding box center [78, 479] width 12 height 9
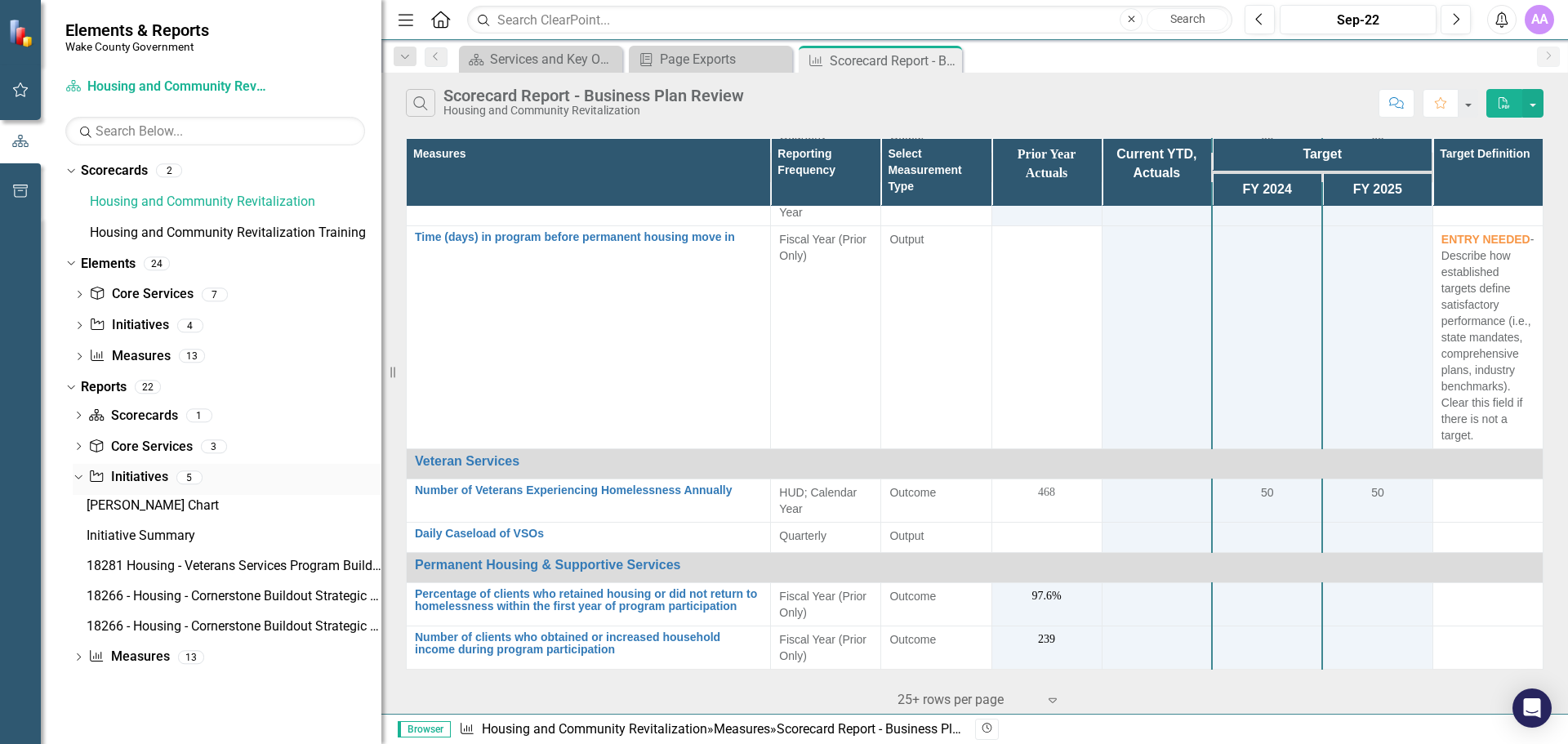
click at [81, 482] on div "Dropdown" at bounding box center [78, 479] width 12 height 8
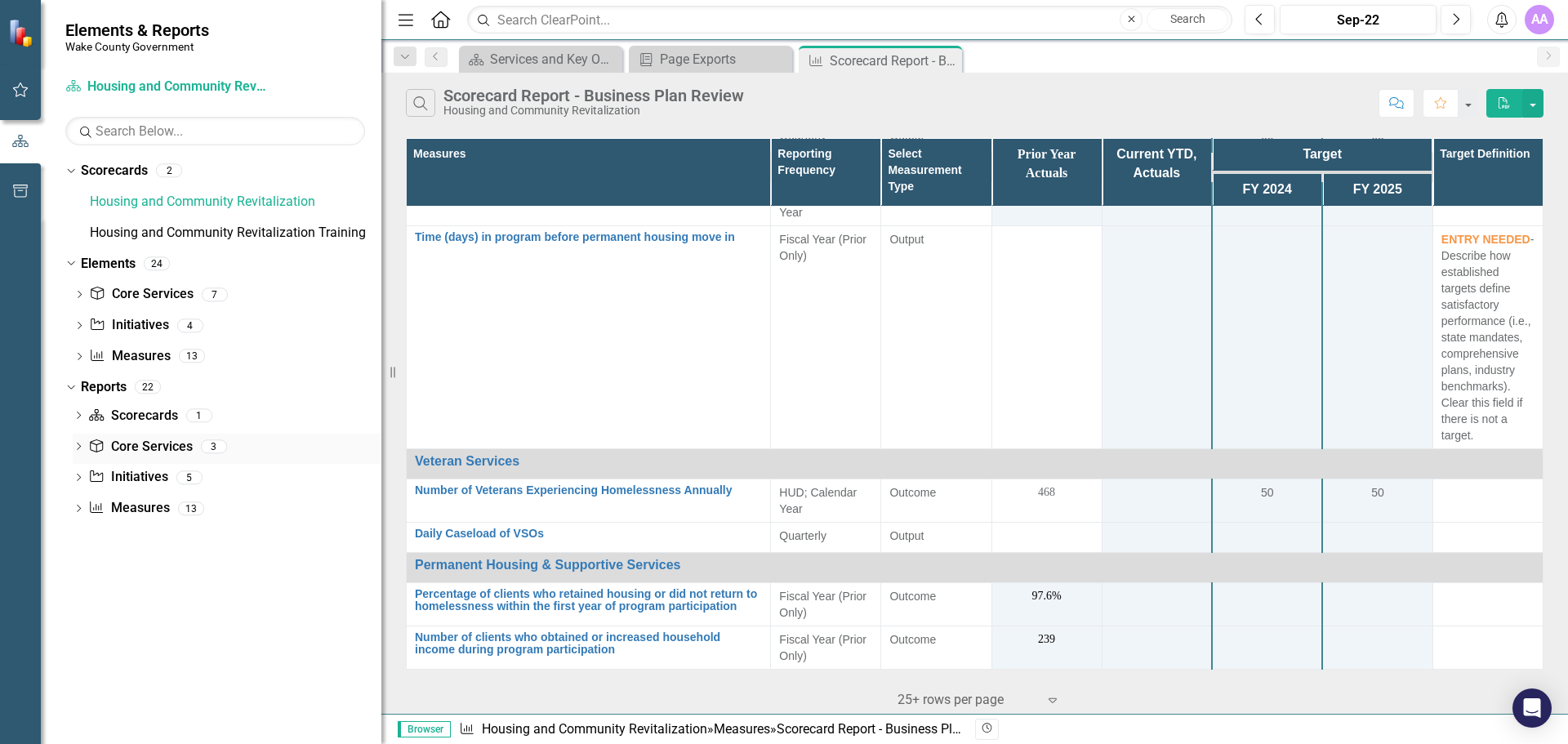
click at [79, 449] on icon "Dropdown" at bounding box center [78, 448] width 12 height 9
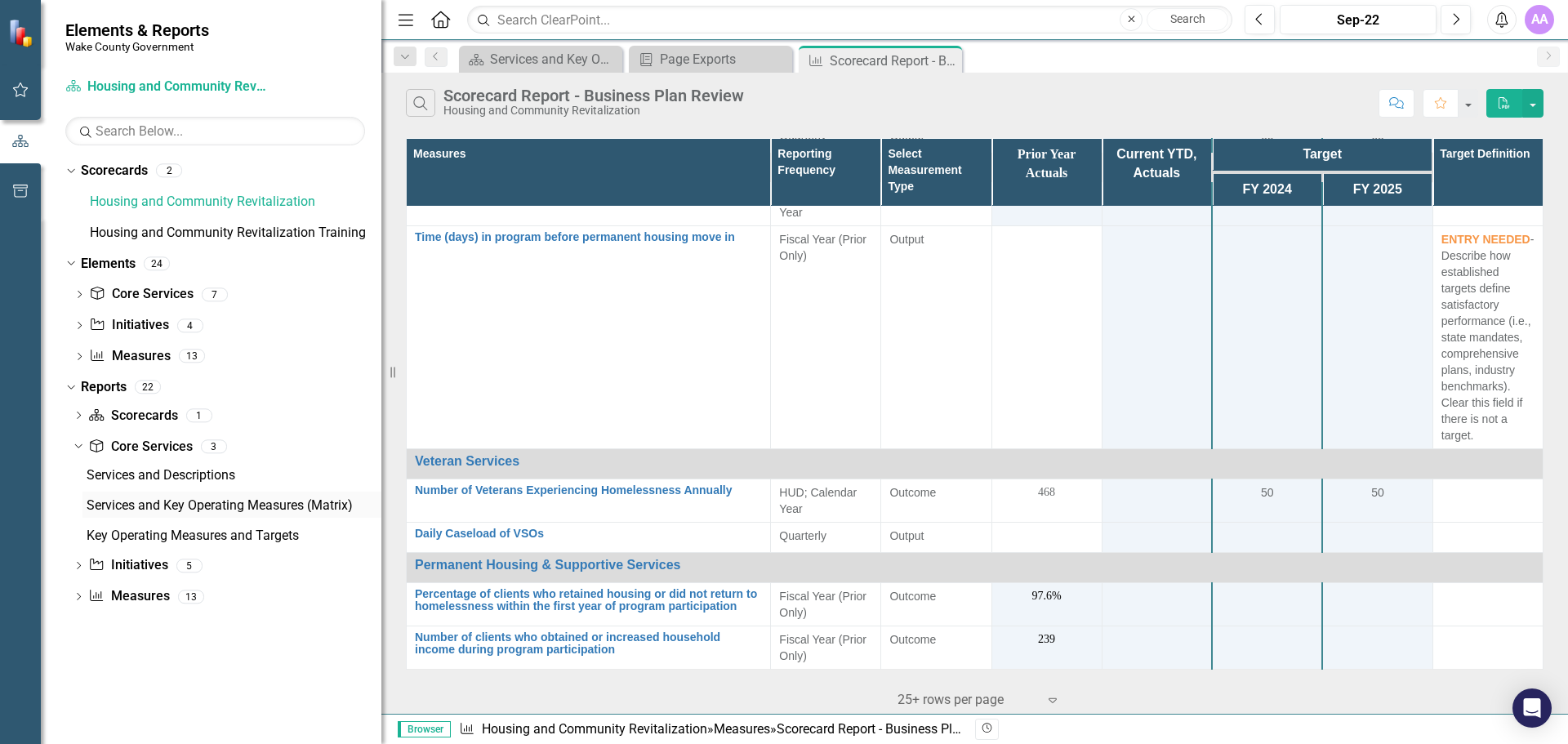
click at [150, 500] on div "Services and Key Operating Measures (Matrix)" at bounding box center [234, 505] width 295 height 15
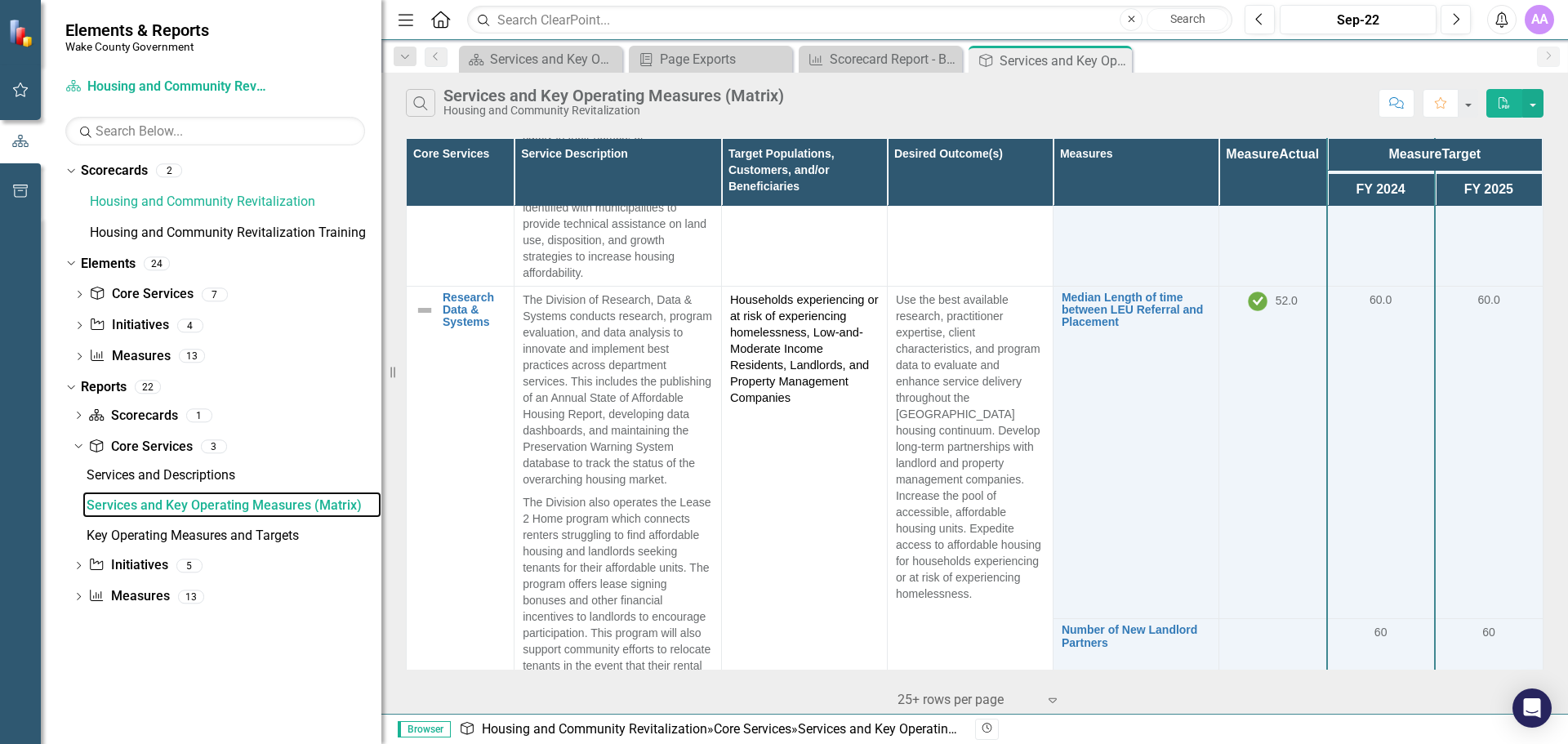
scroll to position [1633, 0]
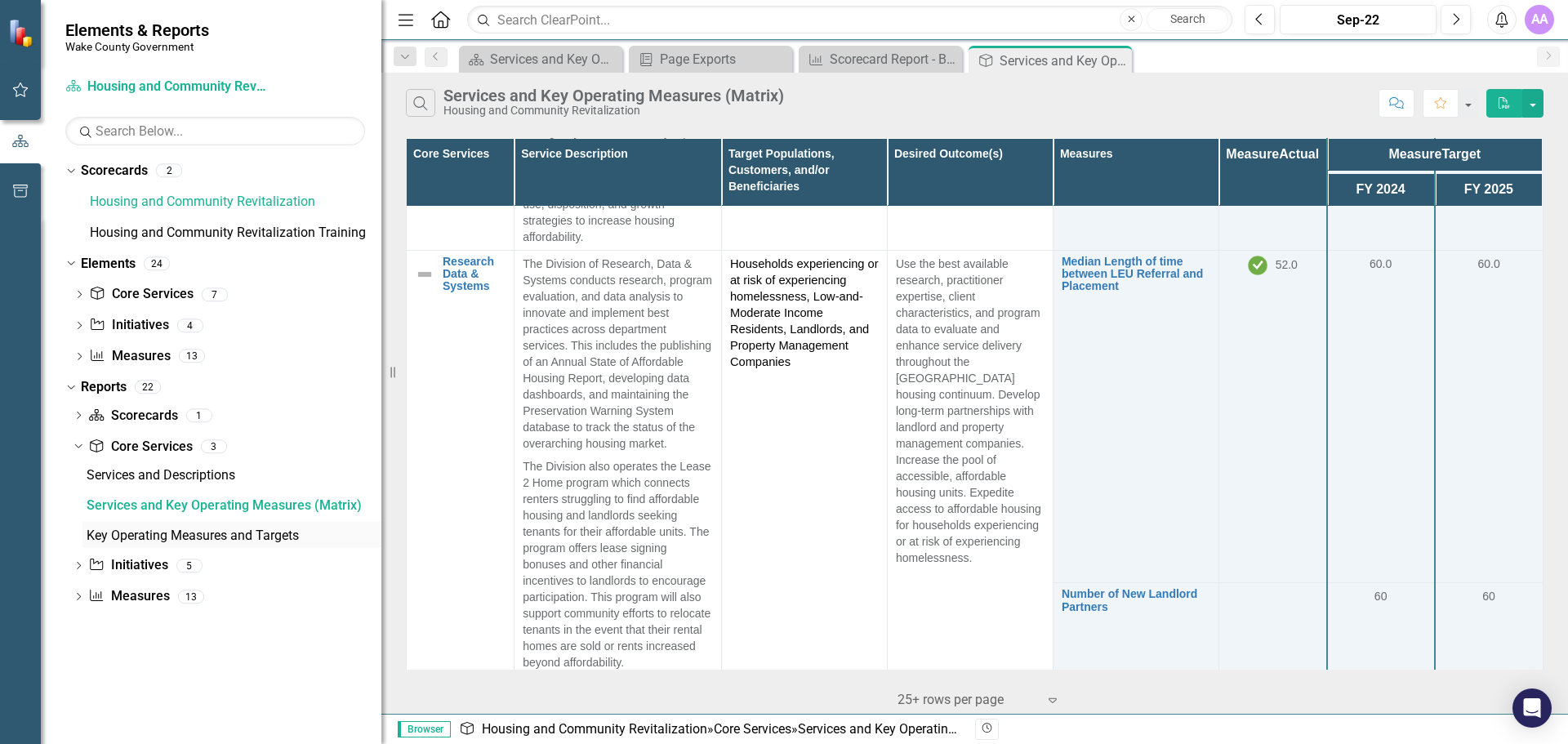
click at [230, 530] on div "Key Operating Measures and Targets" at bounding box center [234, 535] width 295 height 15
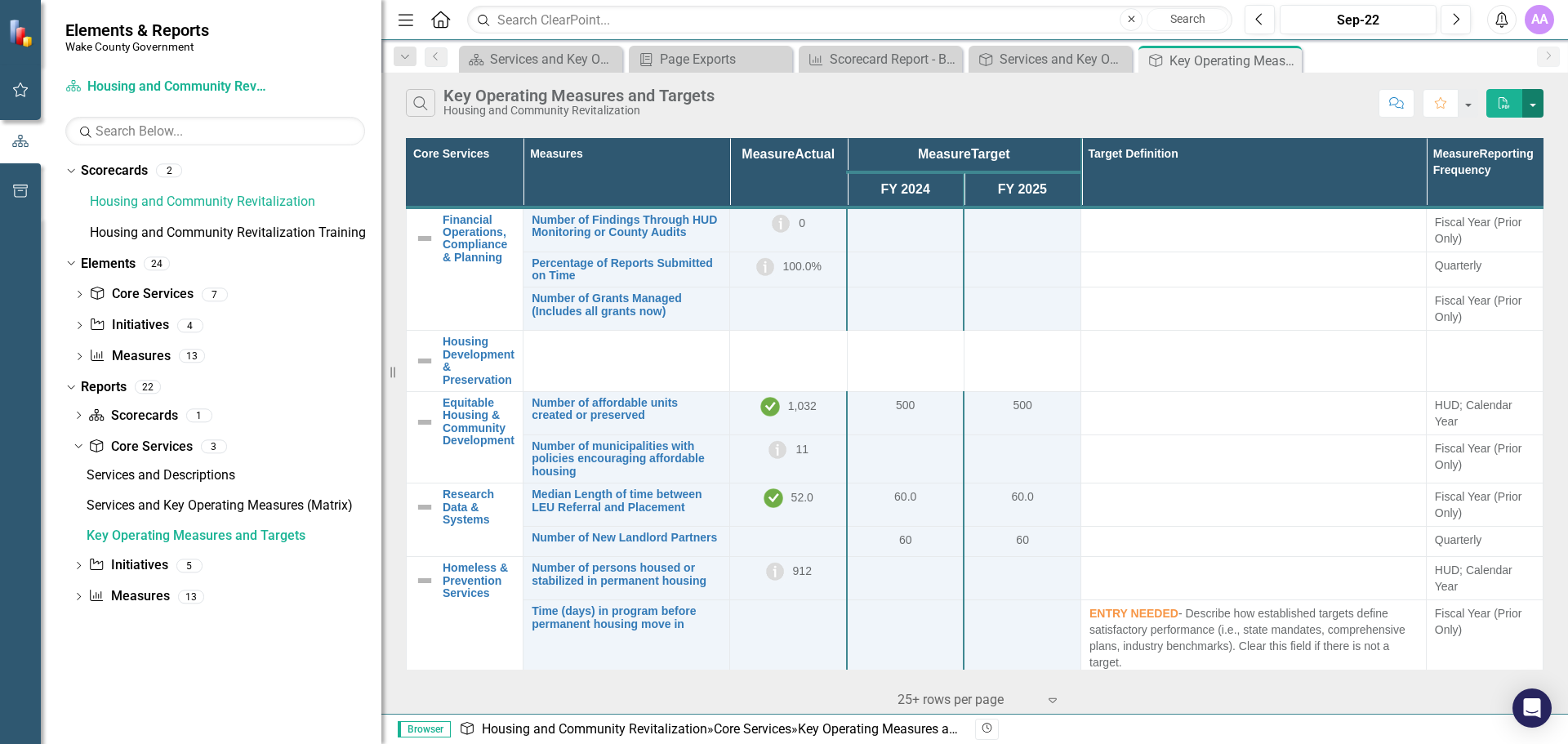
click at [1533, 106] on button "button" at bounding box center [1533, 104] width 21 height 28
click at [1198, 103] on div "Search Key Operating Measures and Targets Housing and Community Revitalization" at bounding box center [888, 103] width 965 height 27
click at [987, 730] on icon "Revision History" at bounding box center [987, 728] width 12 height 10
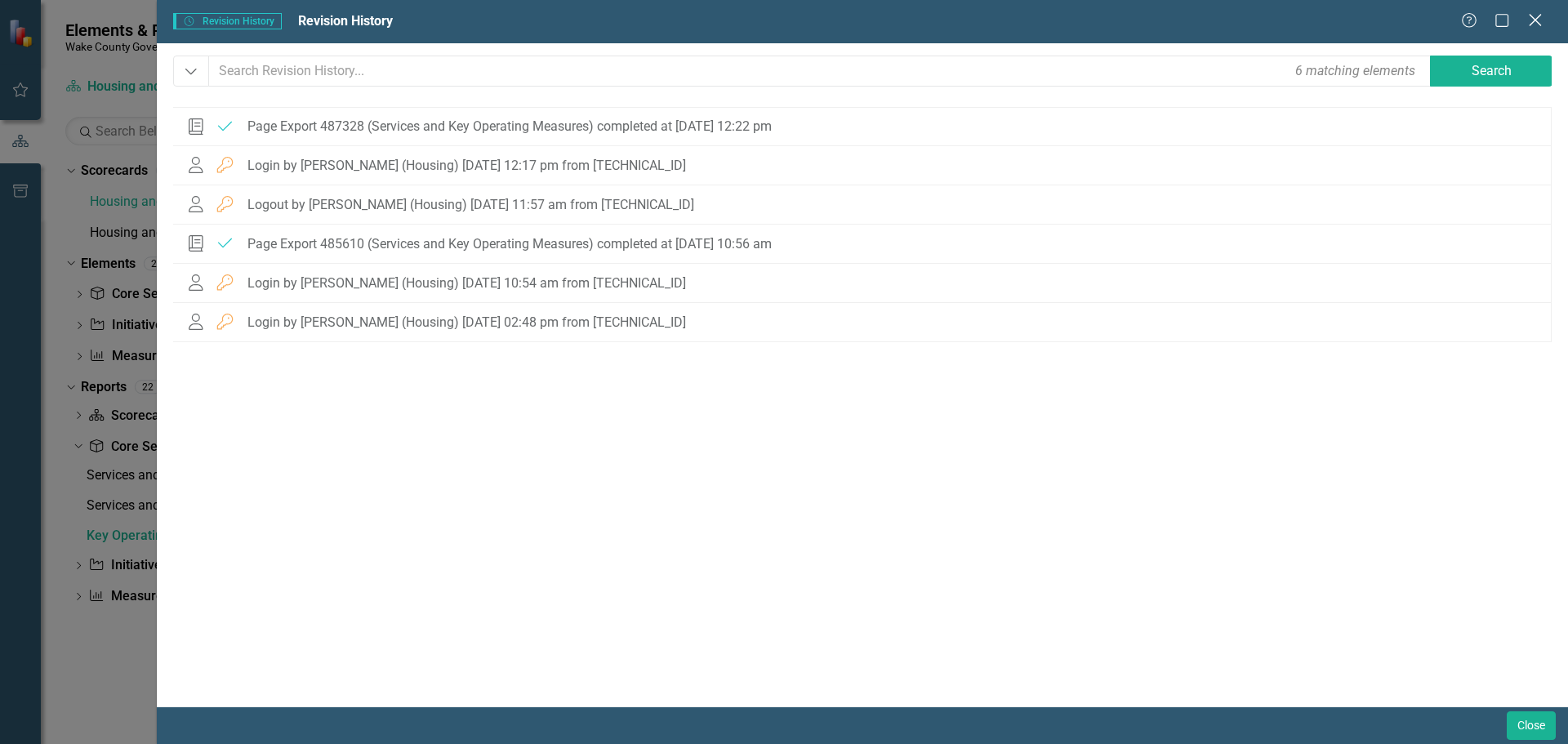
click at [1538, 27] on icon "Close" at bounding box center [1534, 20] width 20 height 16
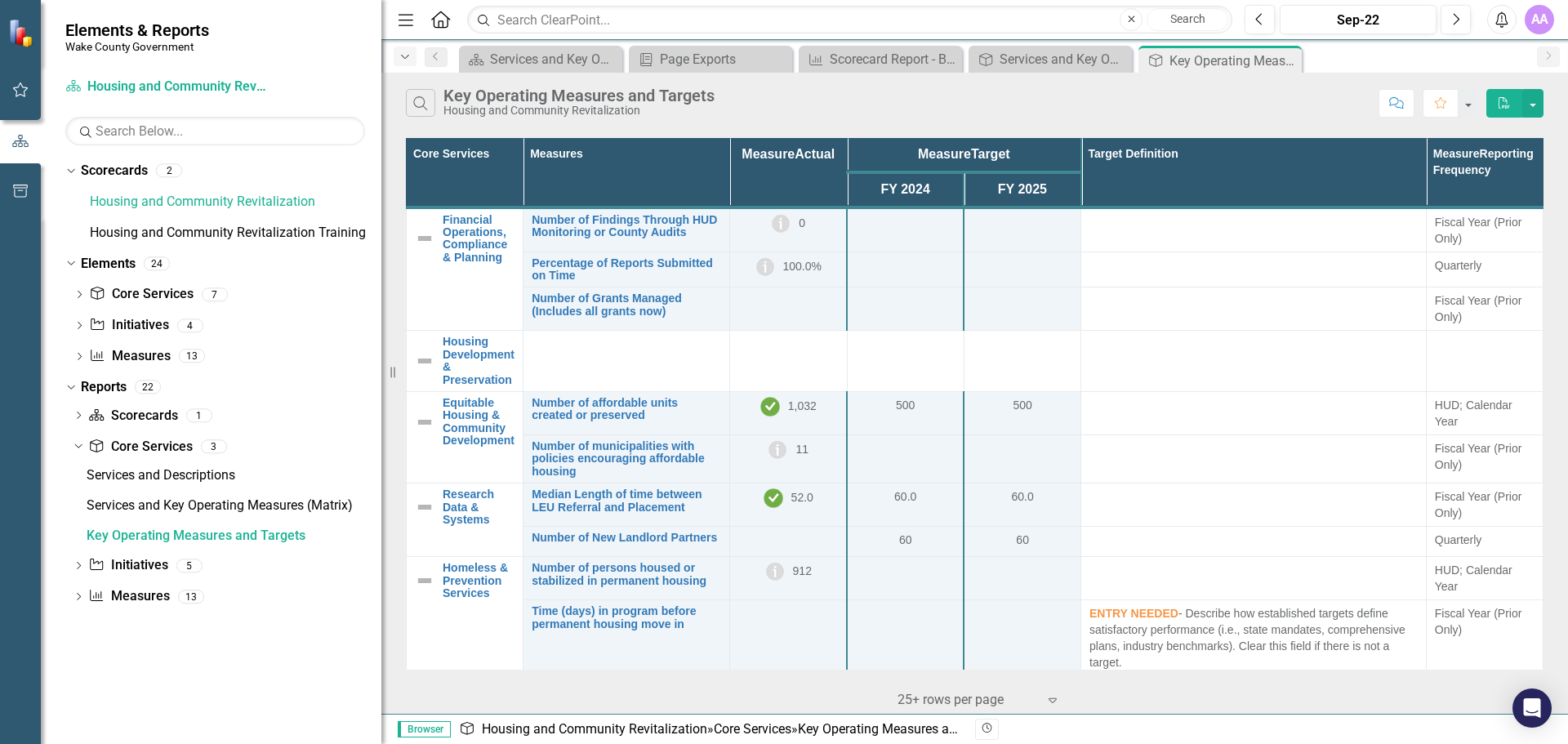
click at [401, 58] on icon "Dropdown" at bounding box center [404, 57] width 15 height 12
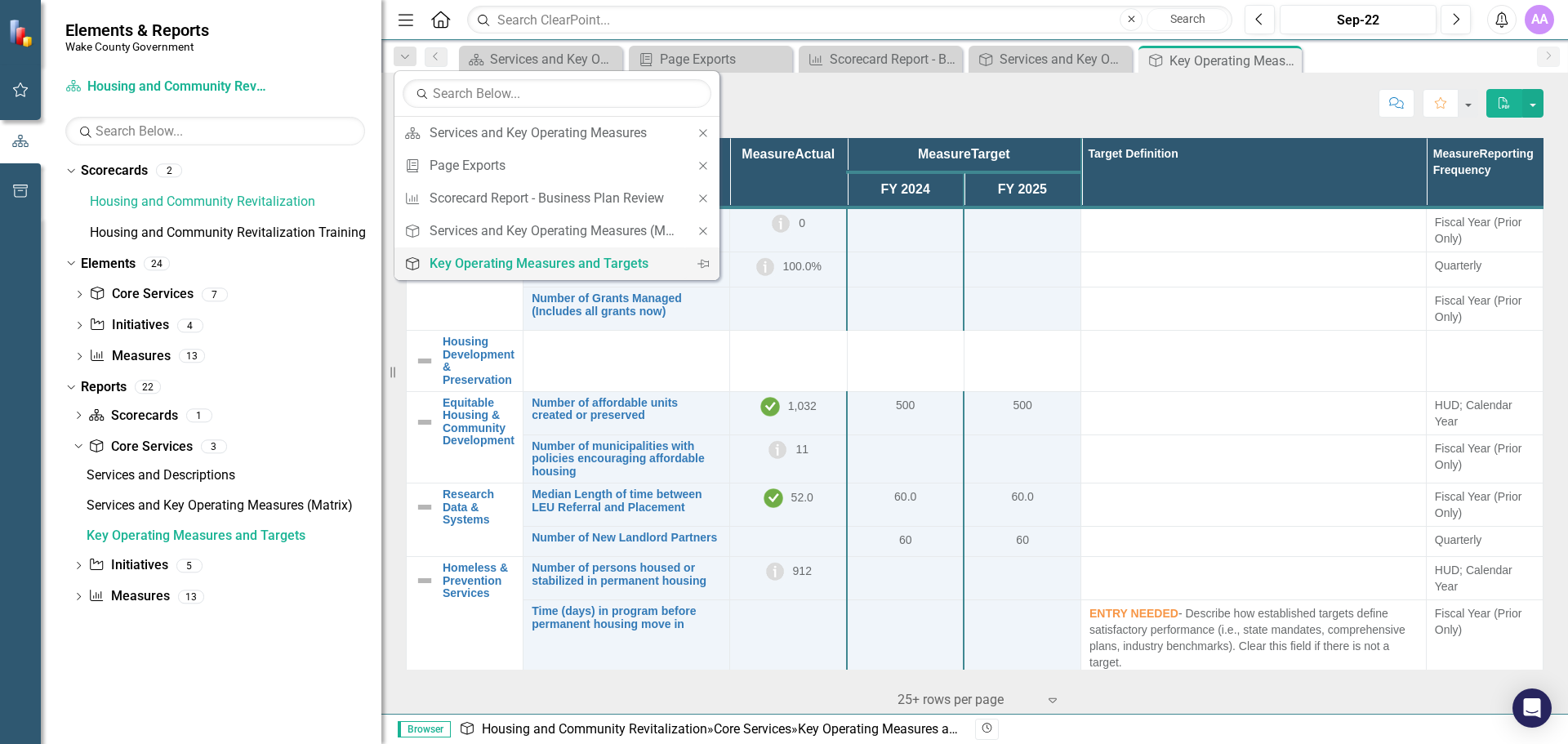
click at [516, 272] on div "Key Operating Measures and Targets" at bounding box center [553, 263] width 249 height 20
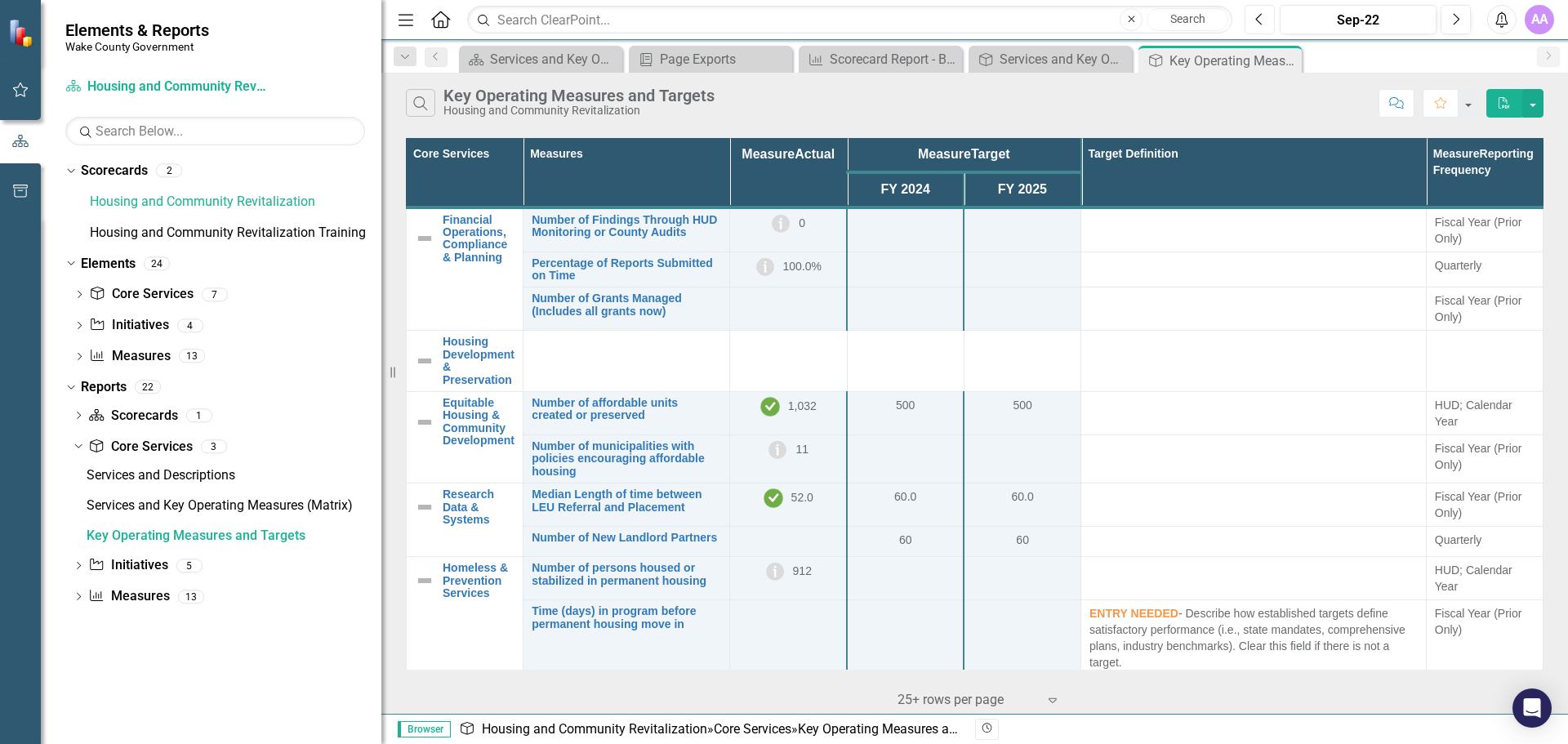
click at [1265, 22] on button "Previous" at bounding box center [1259, 19] width 30 height 29
click at [1399, 24] on div "Aug-22" at bounding box center [1357, 20] width 145 height 19
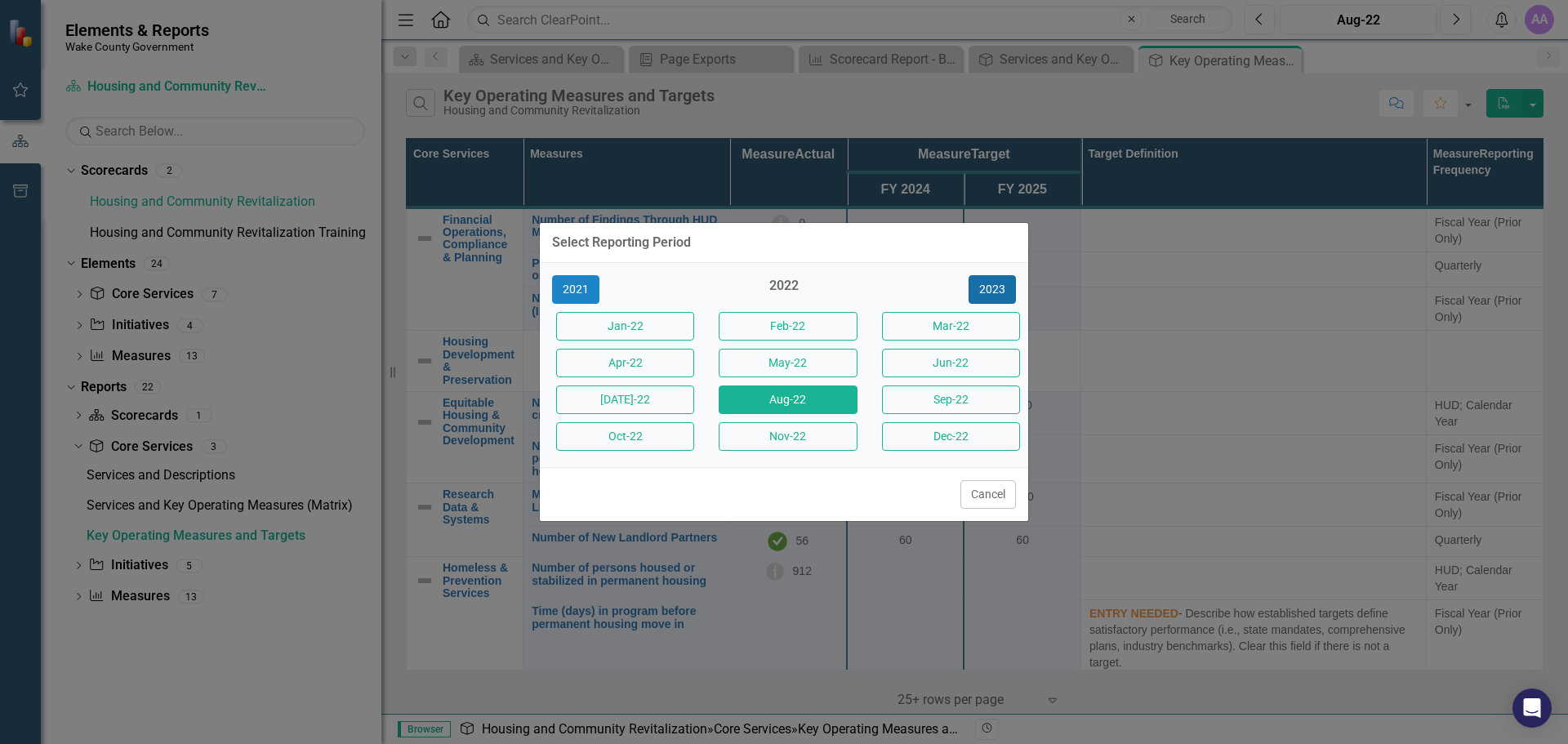
click at [987, 288] on button "2023" at bounding box center [992, 289] width 48 height 28
click at [680, 331] on button "Jan-23" at bounding box center [625, 326] width 138 height 28
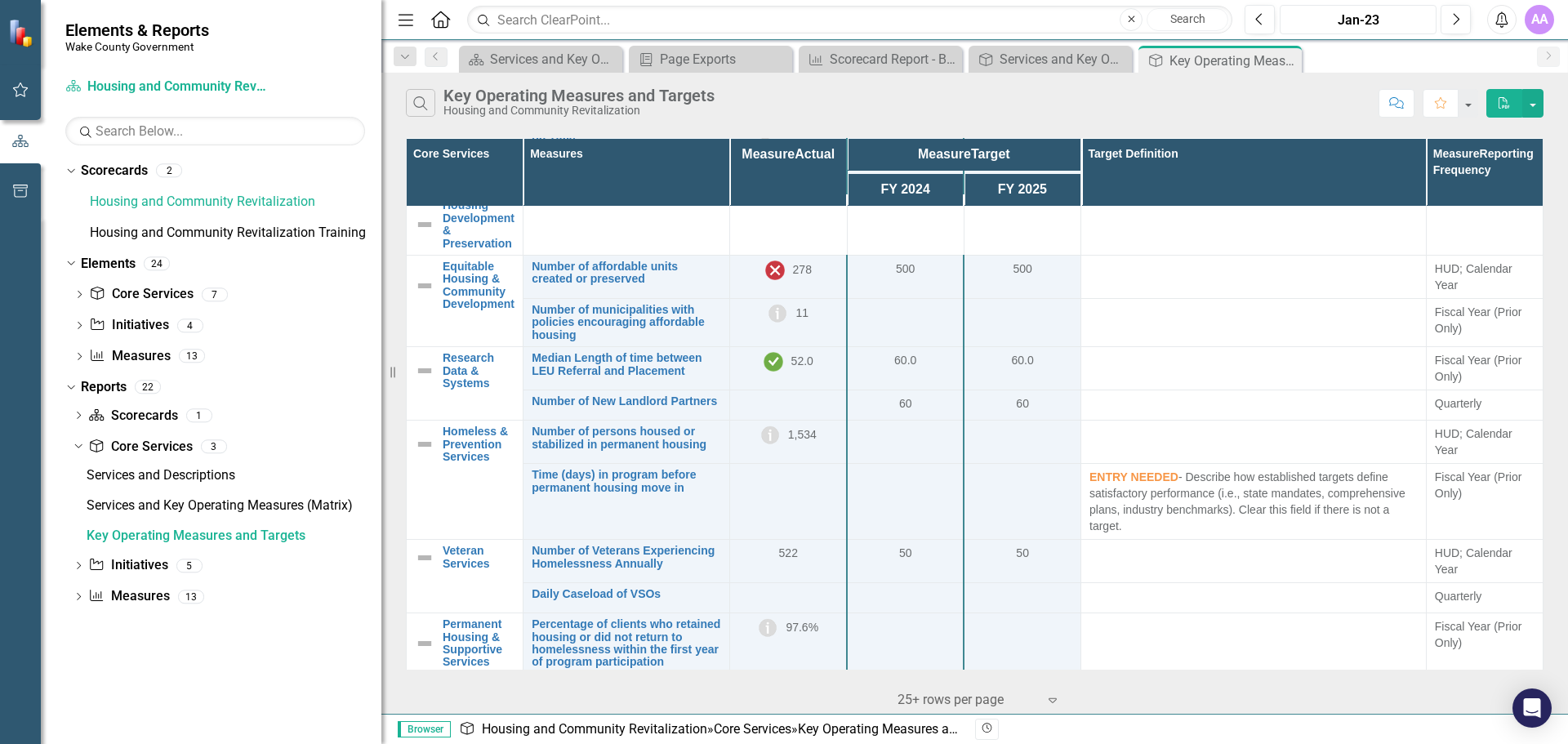
scroll to position [108, 0]
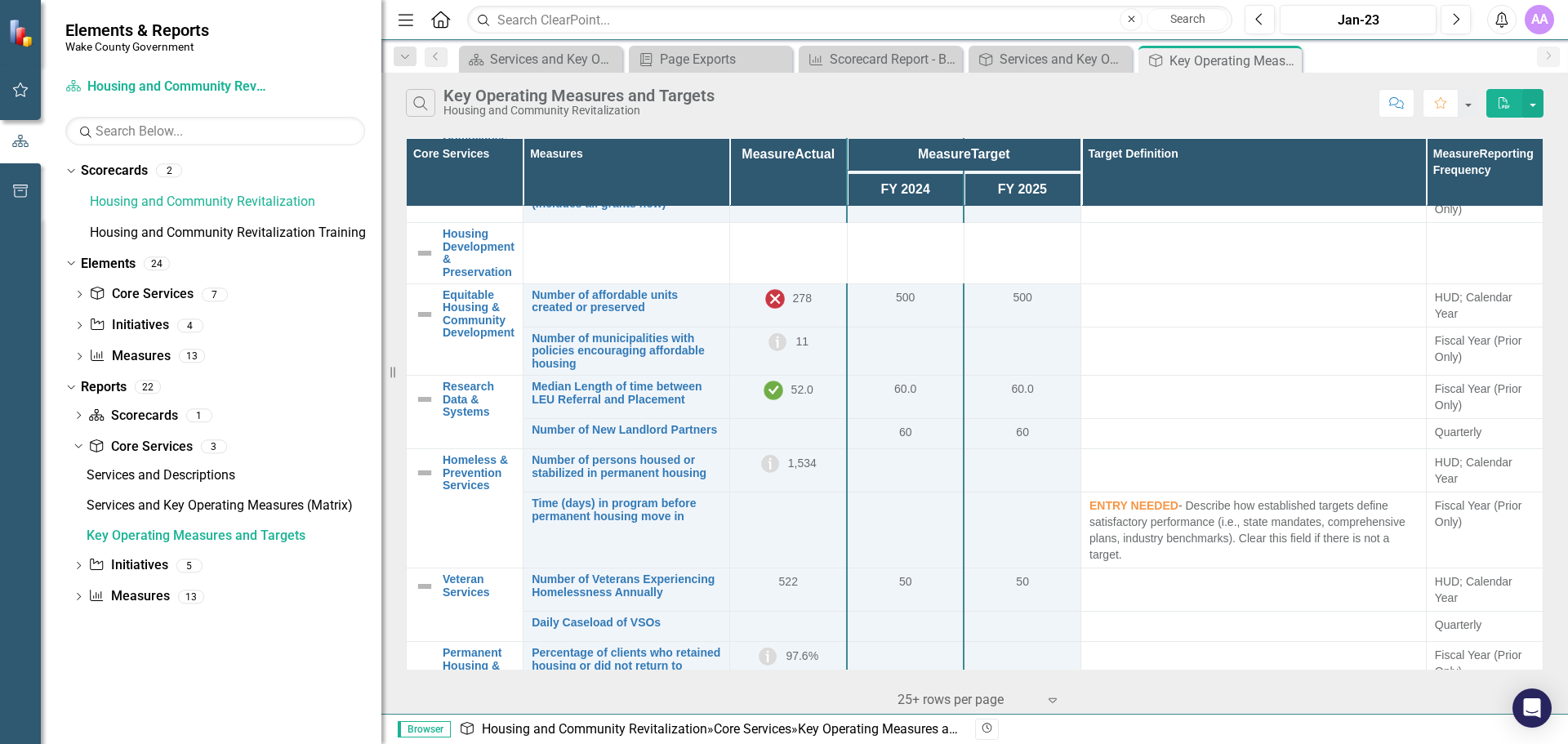
click at [891, 172] on th "FY 2024" at bounding box center [905, 189] width 117 height 35
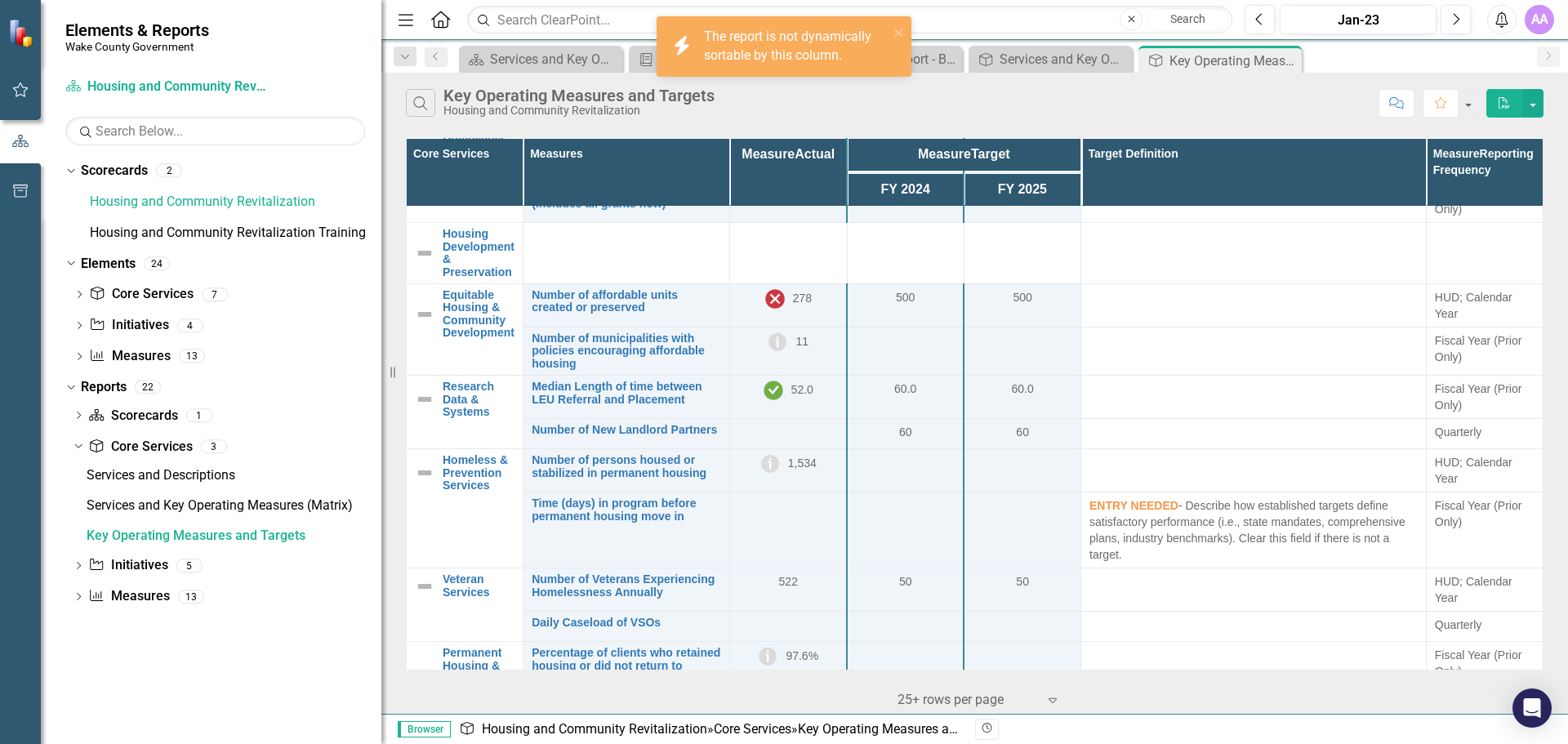
click at [899, 157] on th "Measure Target" at bounding box center [964, 155] width 234 height 34
click at [966, 151] on th "Measure Target" at bounding box center [964, 155] width 234 height 34
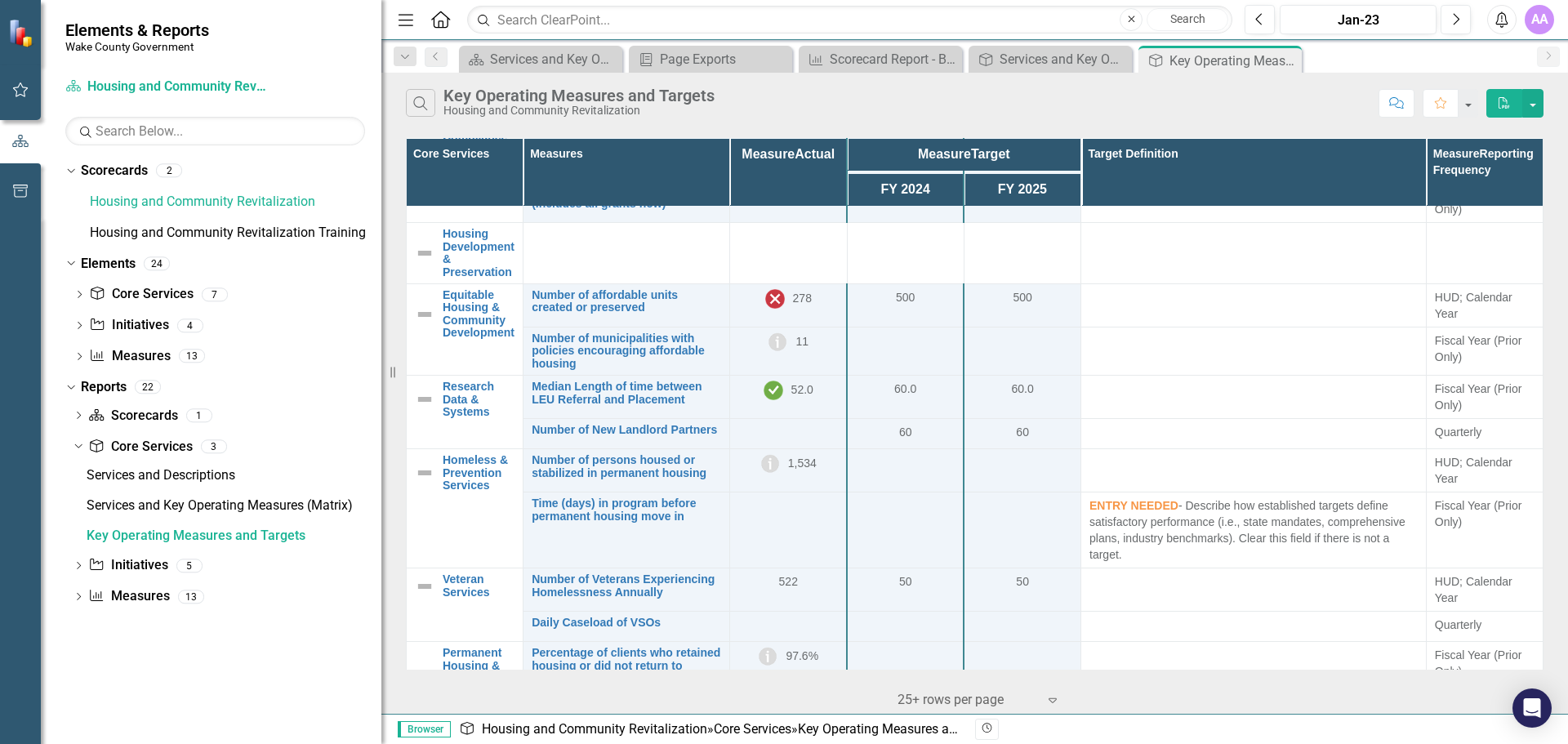
click at [943, 158] on th "Measure Target" at bounding box center [964, 155] width 234 height 34
click at [1128, 23] on icon "Close" at bounding box center [1131, 19] width 7 height 10
click at [398, 26] on icon "button" at bounding box center [405, 19] width 15 height 12
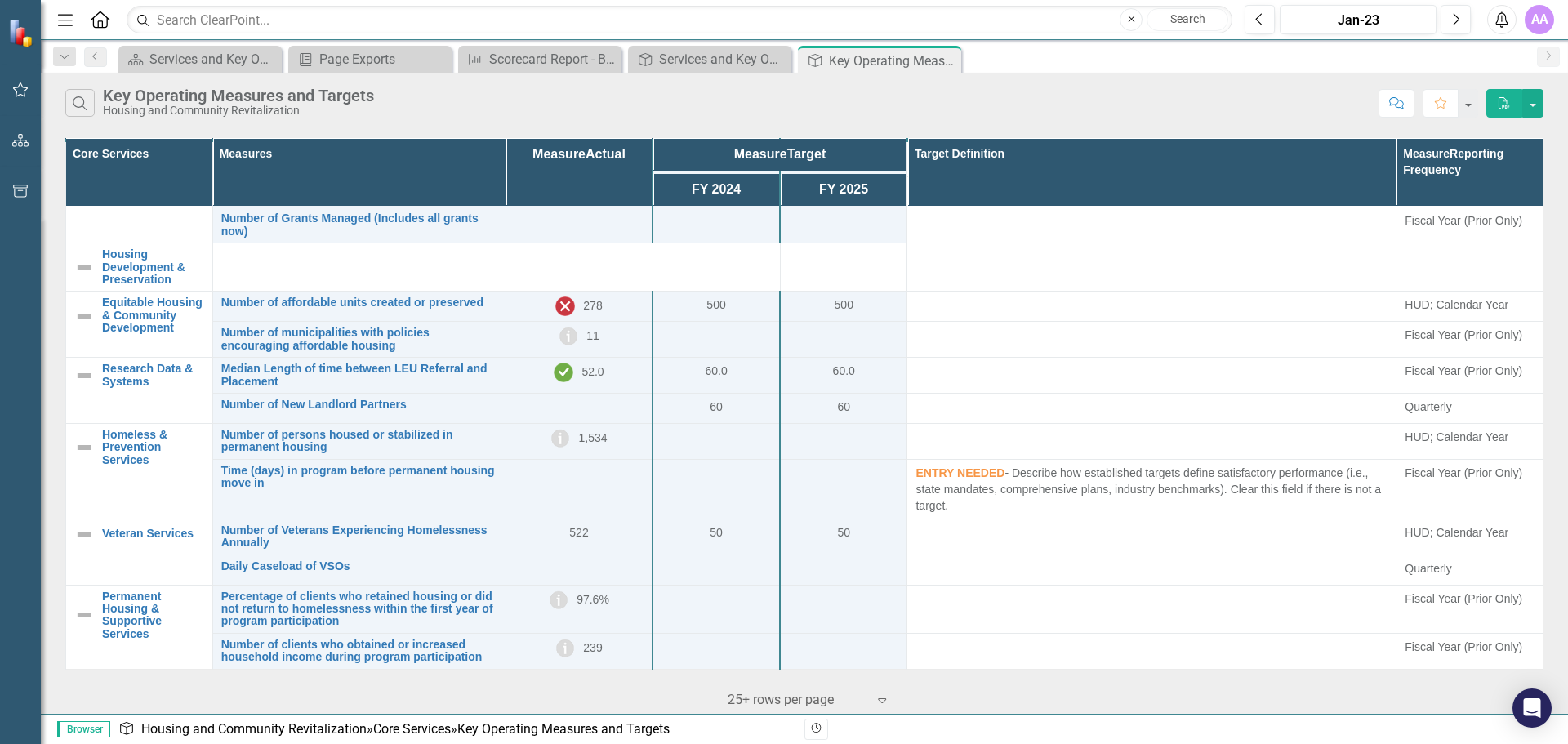
scroll to position [67, 0]
drag, startPoint x: 697, startPoint y: 160, endPoint x: 822, endPoint y: 160, distance: 125.0
click at [822, 160] on th "Measure Target" at bounding box center [780, 155] width 255 height 34
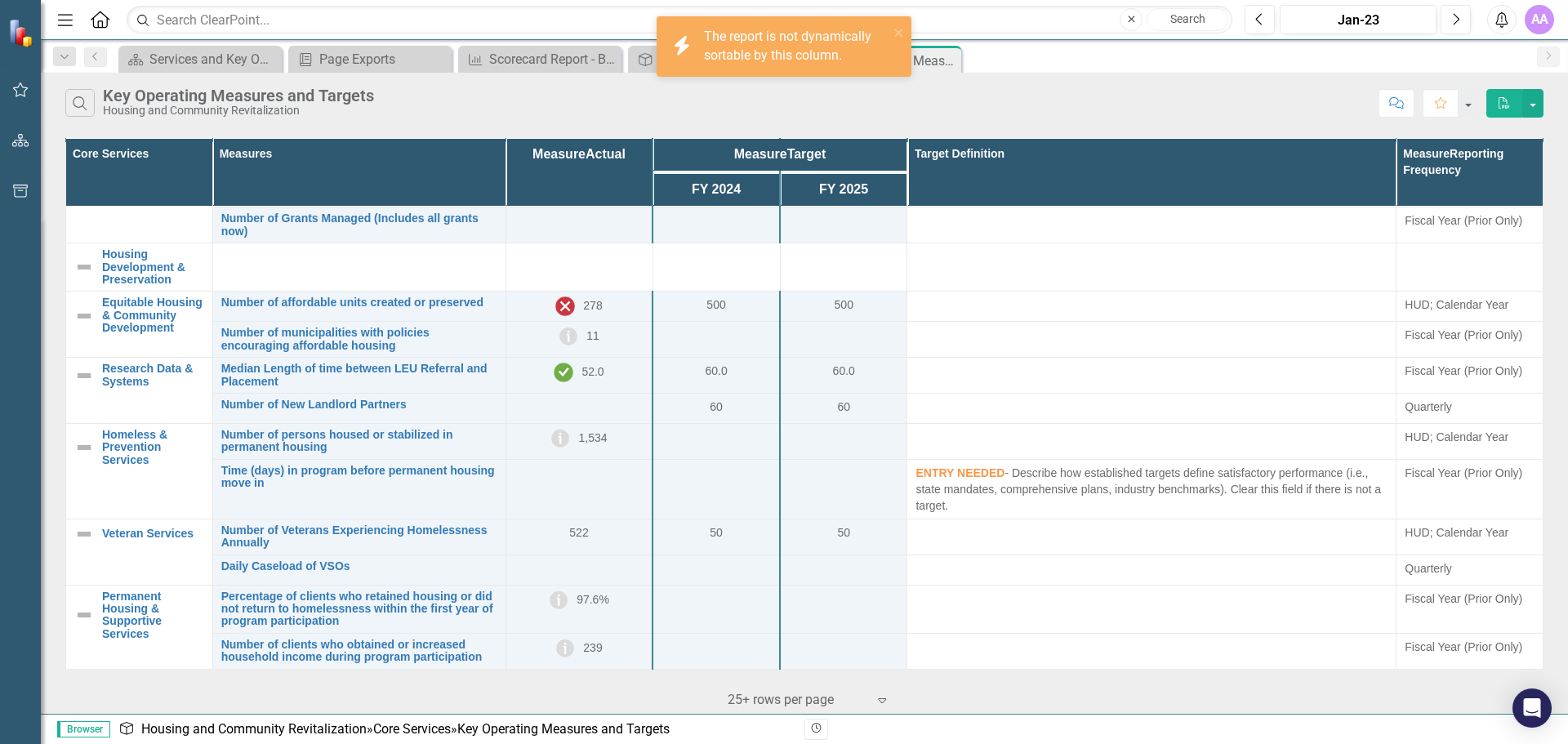
click at [630, 157] on th "Measure Actual" at bounding box center [579, 173] width 147 height 69
drag, startPoint x: 629, startPoint y: 157, endPoint x: 666, endPoint y: 156, distance: 37.0
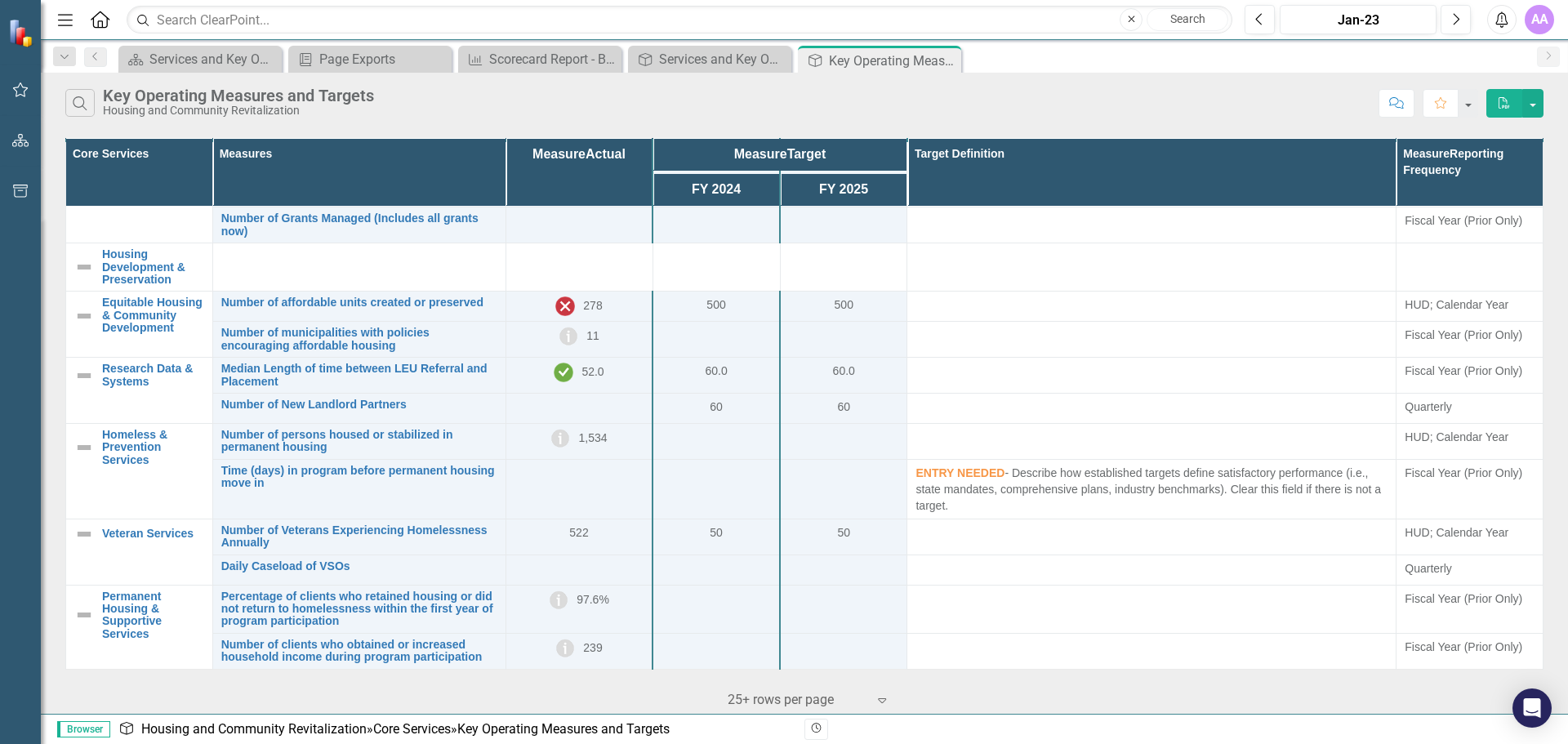
drag, startPoint x: 666, startPoint y: 156, endPoint x: 591, endPoint y: 103, distance: 91.8
click at [591, 103] on div "Search Key Operating Measures and Targets Housing and Community Revitalization" at bounding box center [718, 103] width 1305 height 27
click at [847, 697] on div at bounding box center [796, 700] width 139 height 22
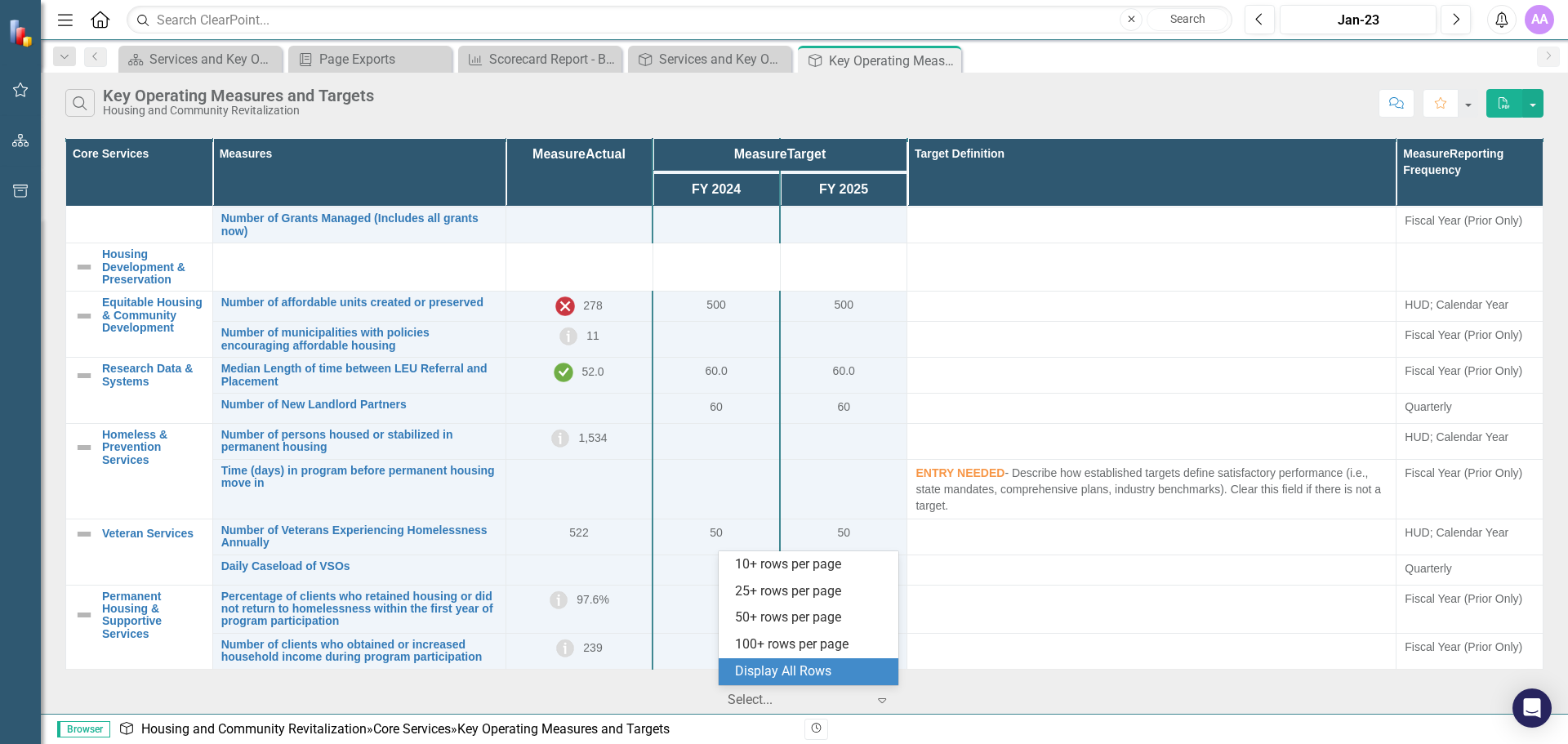
click at [815, 663] on div "Display All Rows" at bounding box center [811, 671] width 153 height 19
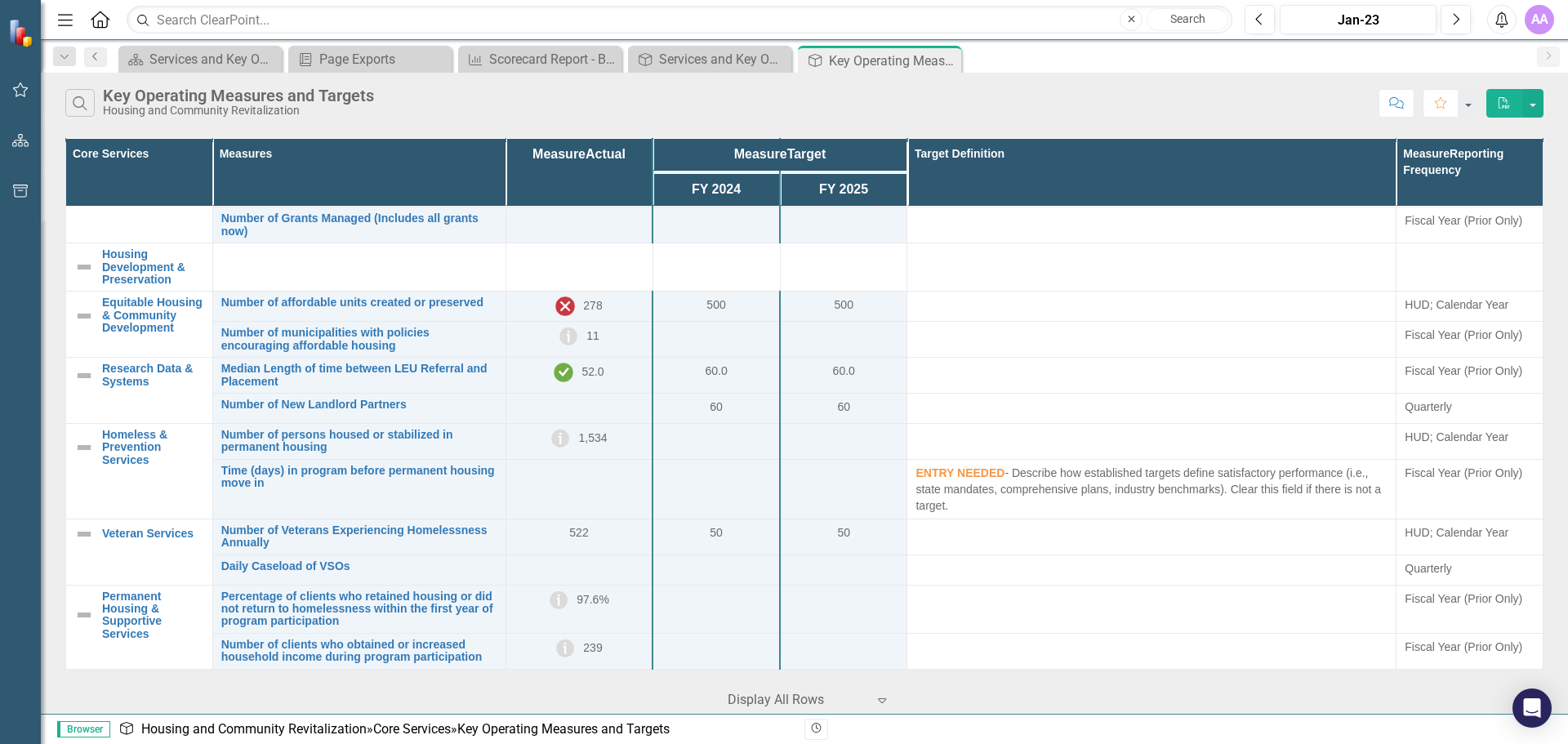
click at [88, 57] on link "Previous" at bounding box center [96, 58] width 23 height 19
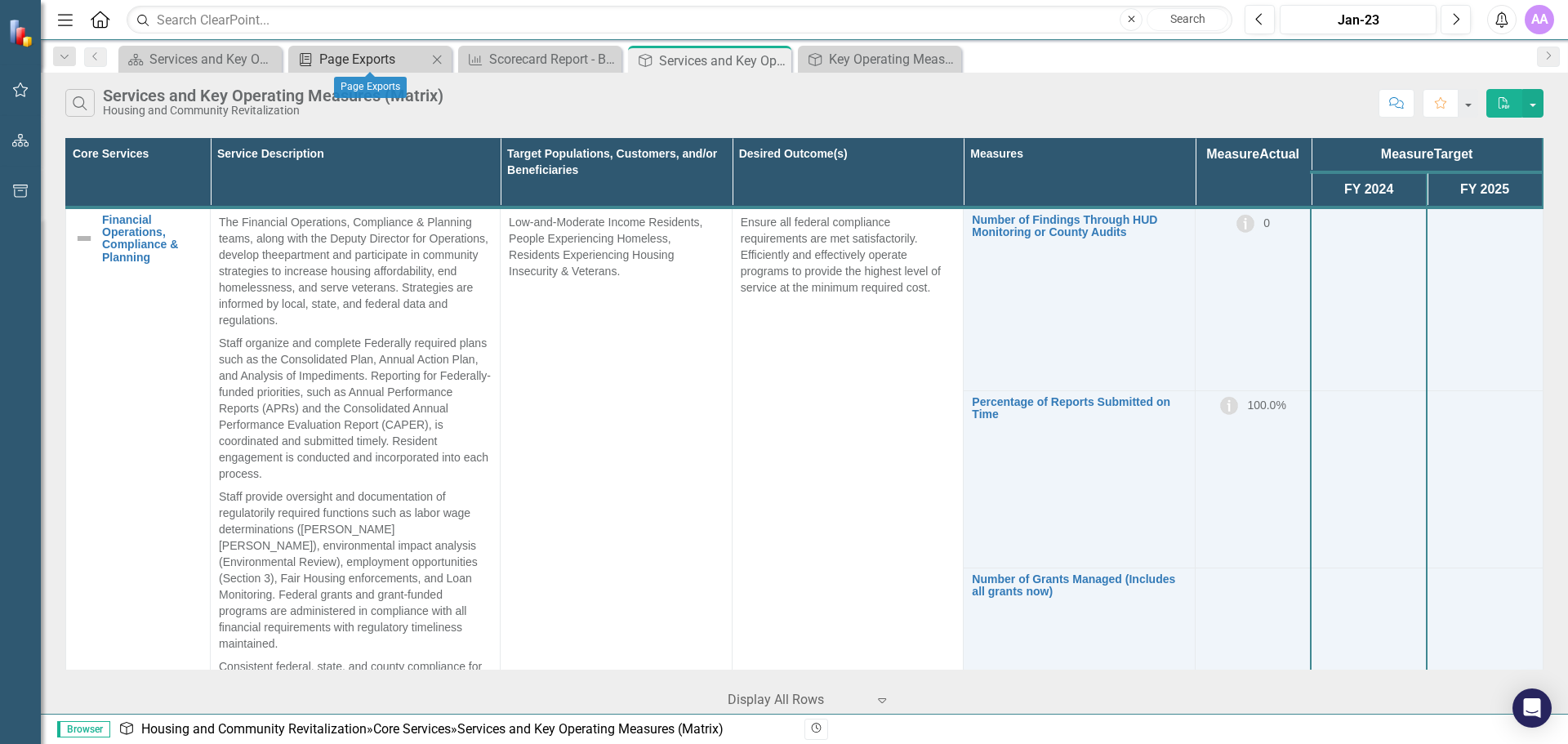
click at [340, 61] on div "Page Exports" at bounding box center [373, 58] width 108 height 20
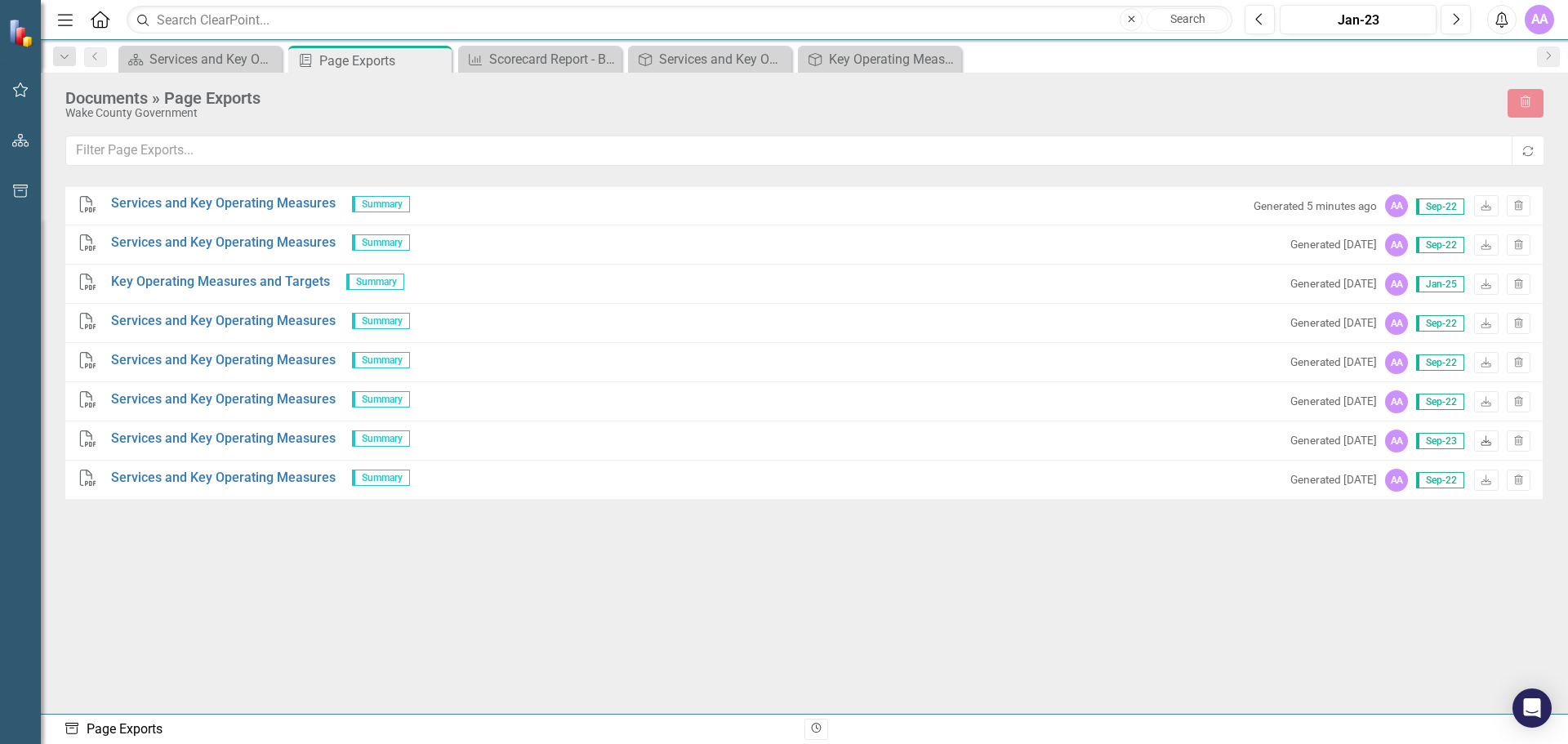
click at [1481, 446] on icon "Download" at bounding box center [1486, 441] width 12 height 10
click at [1479, 208] on link "Download" at bounding box center [1486, 206] width 24 height 21
click at [1450, 204] on span "Sep-22" at bounding box center [1440, 206] width 48 height 16
click at [1480, 249] on icon "Download" at bounding box center [1486, 245] width 12 height 10
click at [191, 61] on div "Services and Key Operating Measures" at bounding box center [204, 58] width 108 height 20
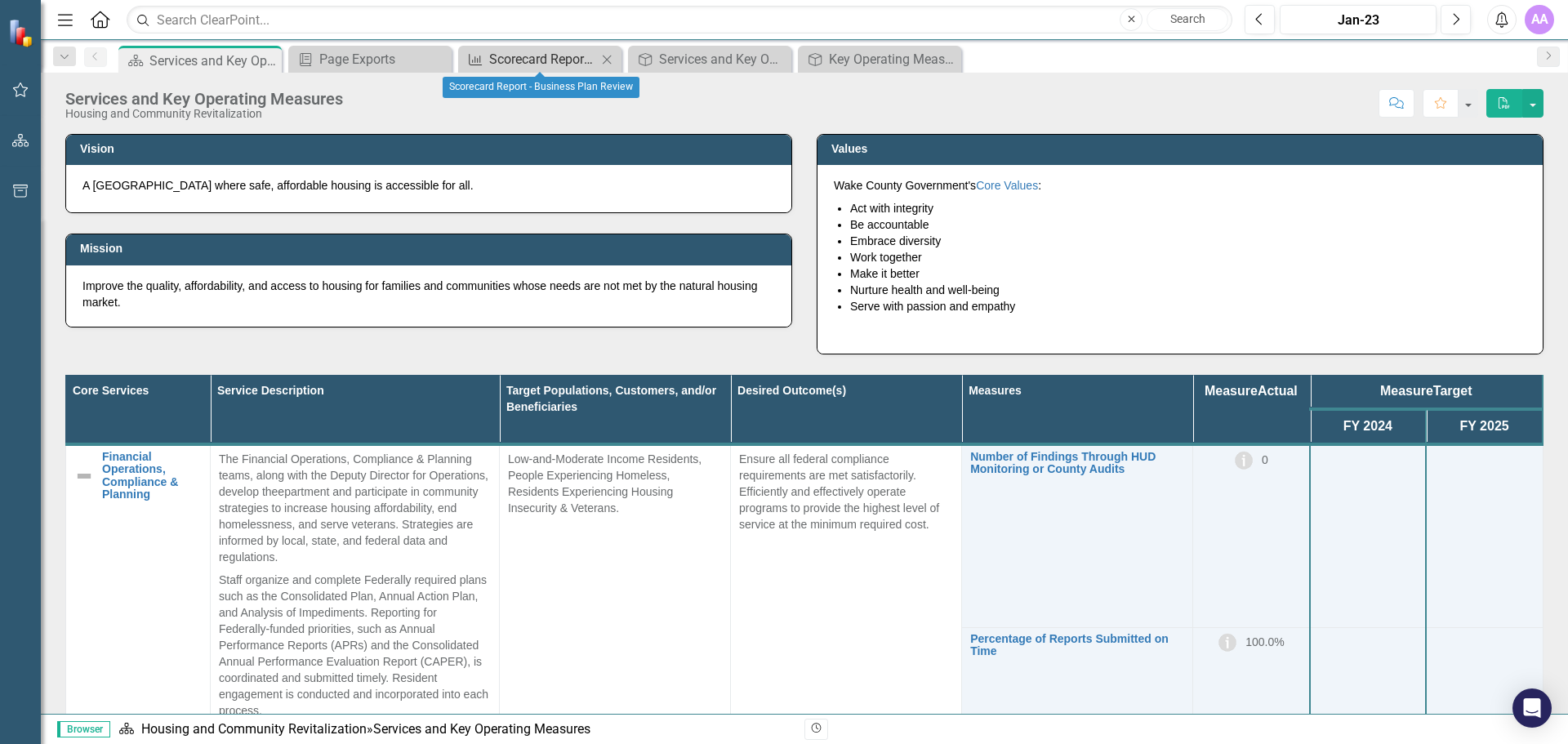
click at [542, 58] on div "Scorecard Report - Business Plan Review" at bounding box center [543, 58] width 108 height 20
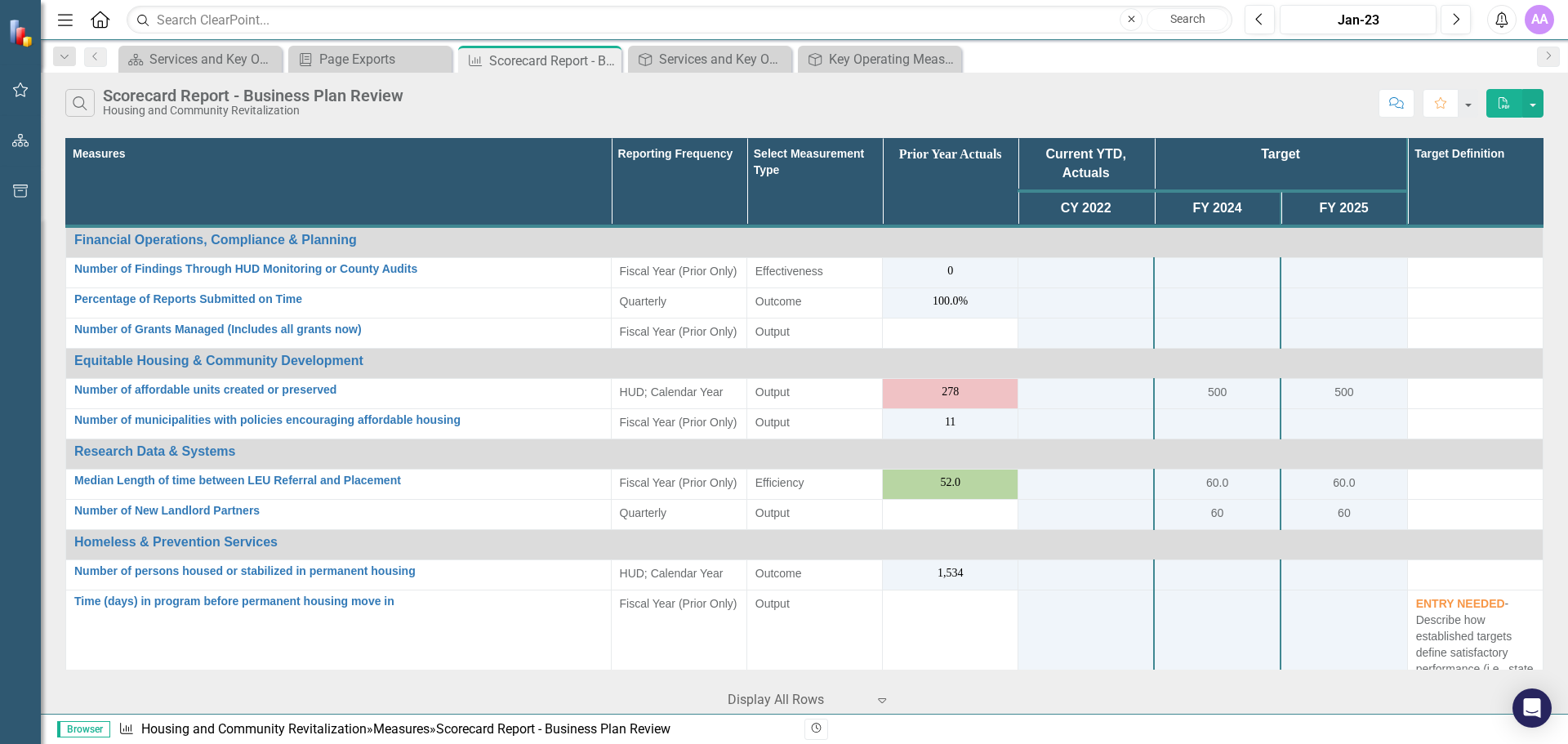
click at [1499, 104] on icon "PDF" at bounding box center [1503, 103] width 15 height 12
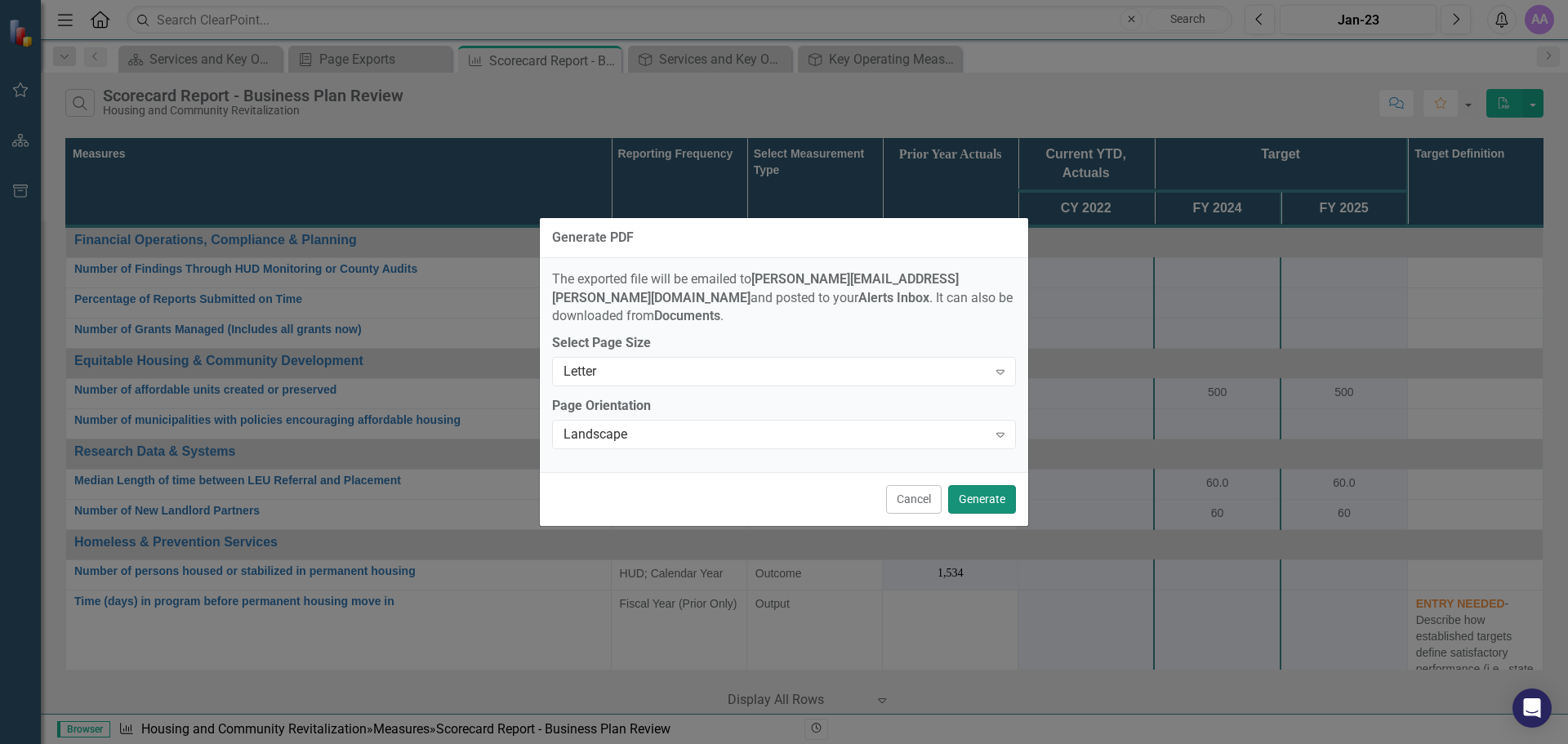
click at [983, 494] on button "Generate" at bounding box center [981, 499] width 68 height 28
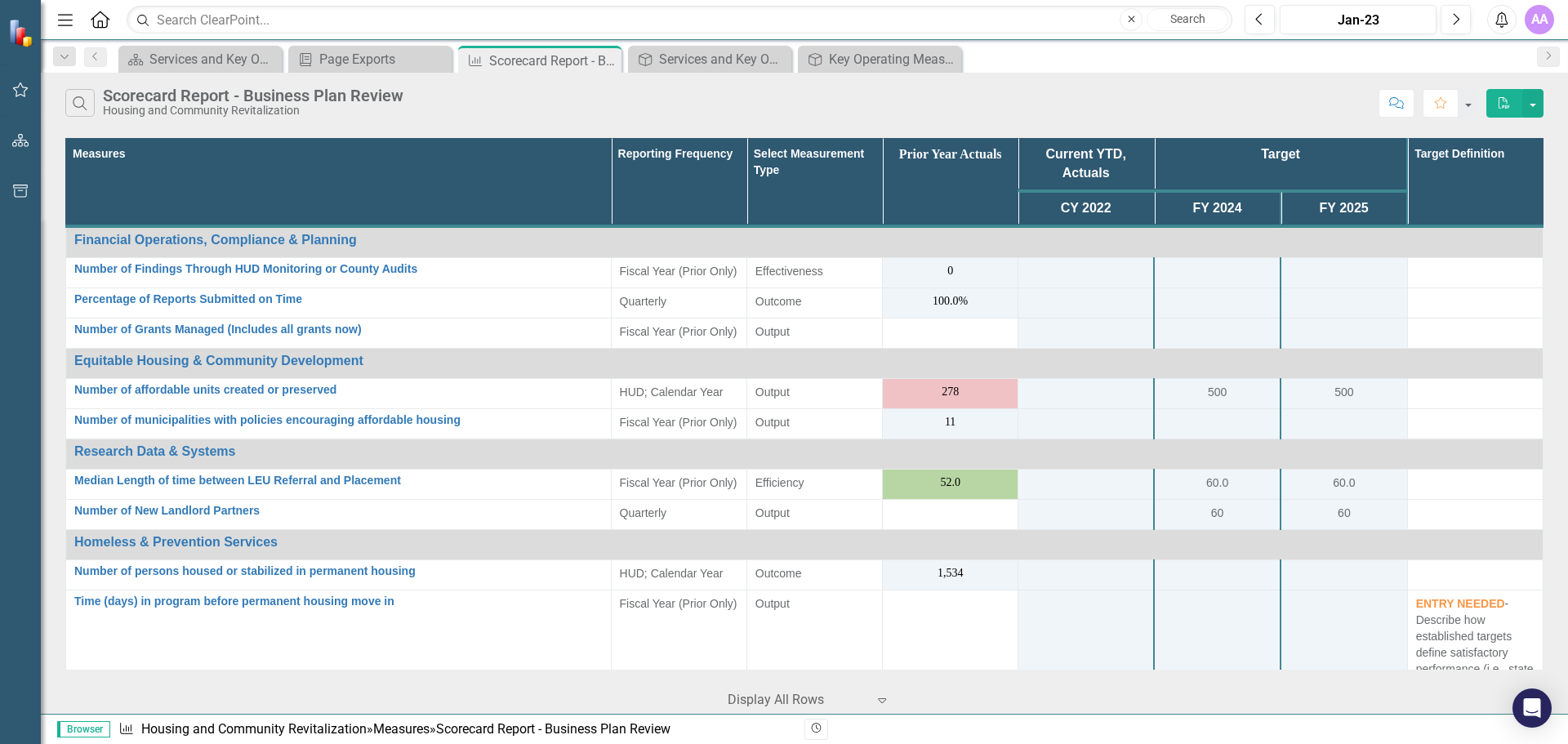
click at [1478, 56] on div "Scorecard Services and Key Operating Measures Close Briefing Book Template Page…" at bounding box center [821, 59] width 1413 height 27
click at [25, 193] on icon "button" at bounding box center [20, 191] width 17 height 13
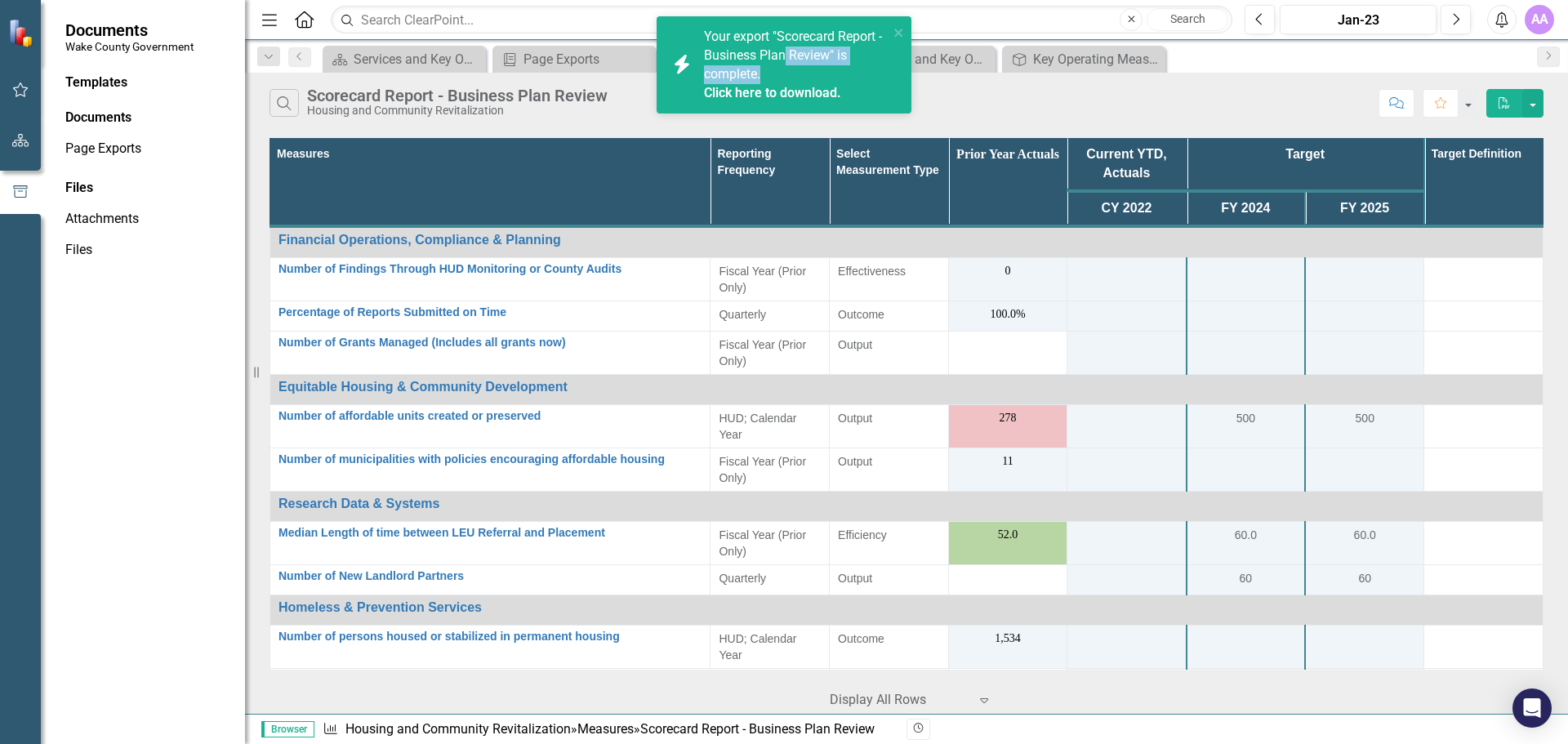
click at [791, 65] on div "Your export "Scorecard Report - Business Plan Review" is complete. Click here t…" at bounding box center [796, 65] width 185 height 74
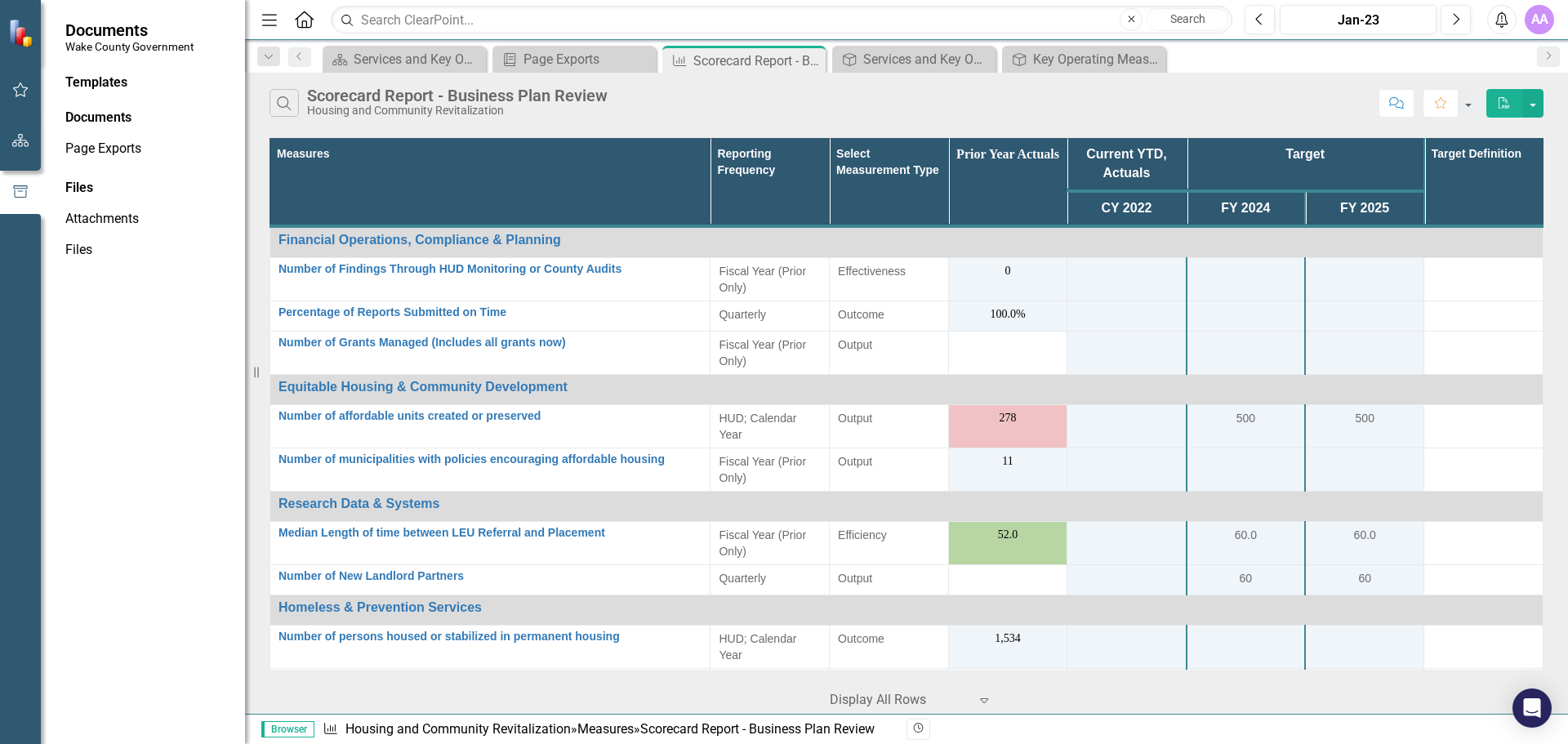
click at [985, 111] on div "Search Scorecard Report - Business Plan Review Housing and Community Revitaliza…" at bounding box center [820, 103] width 1101 height 27
click at [91, 147] on link "Page Exports" at bounding box center [147, 149] width 164 height 19
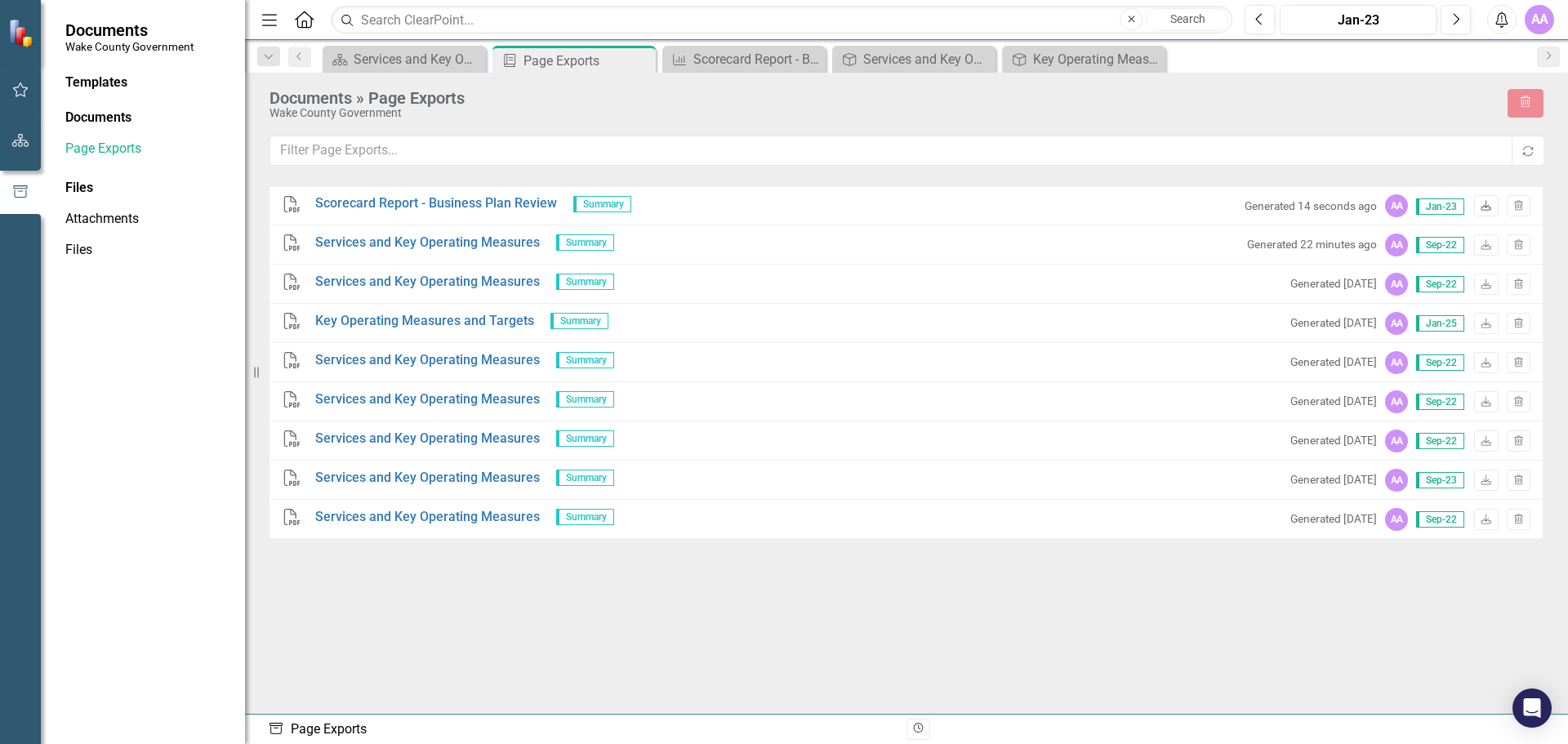
click at [1487, 204] on icon "Download" at bounding box center [1486, 206] width 12 height 10
